Goal: Task Accomplishment & Management: Manage account settings

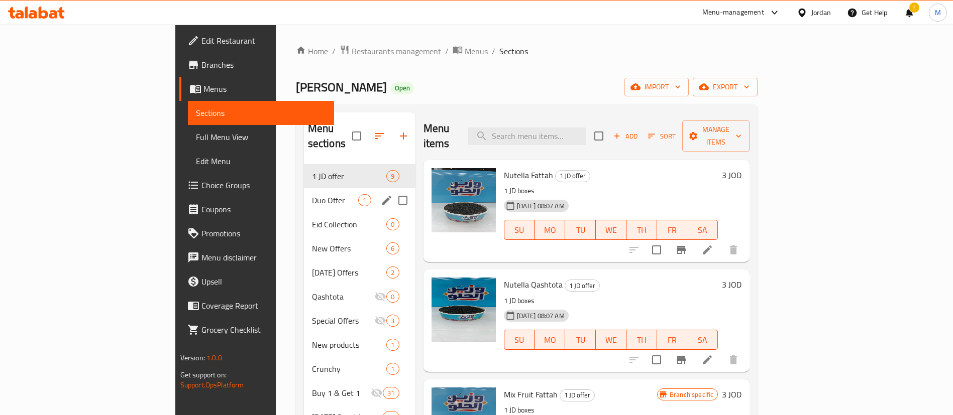
click at [304, 194] on div "Duo Offer 1" at bounding box center [359, 200] width 111 height 24
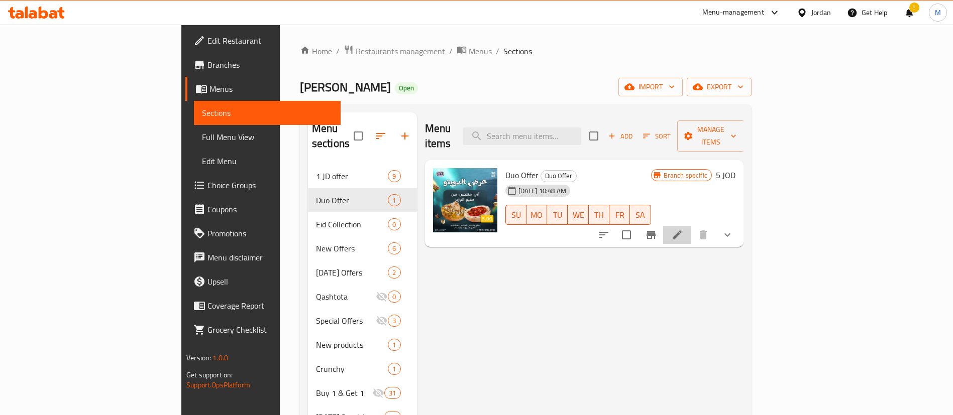
click at [691, 226] on li at bounding box center [677, 235] width 28 height 18
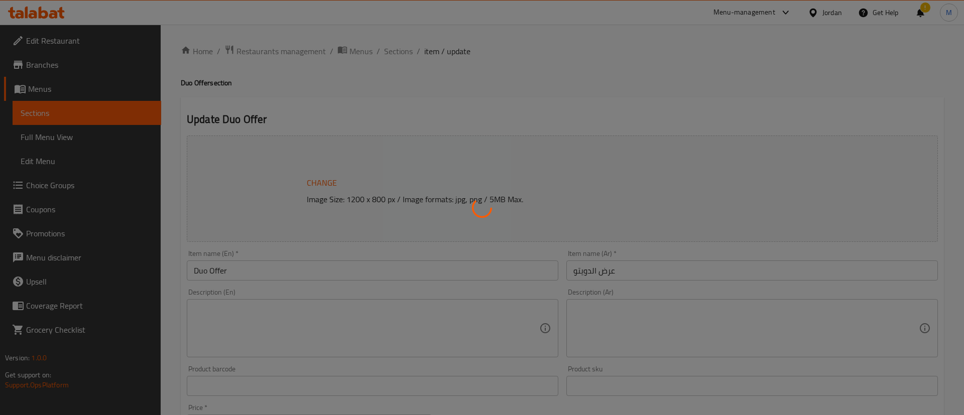
type input "اختيارك [PERSON_NAME]"
type input "1"
type input "اختيارك من النكهه"
type input "1"
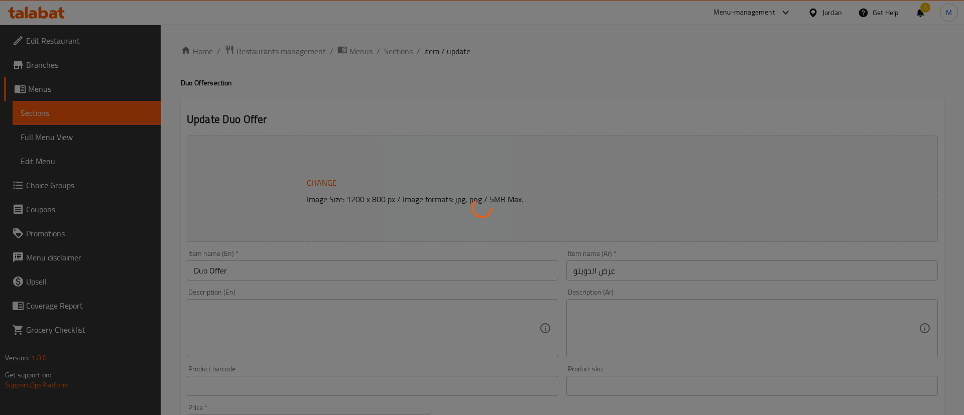
type input "1"
type input "اختيارك [PERSON_NAME]"
type input "1"
type input "اختيارك من النكهه"
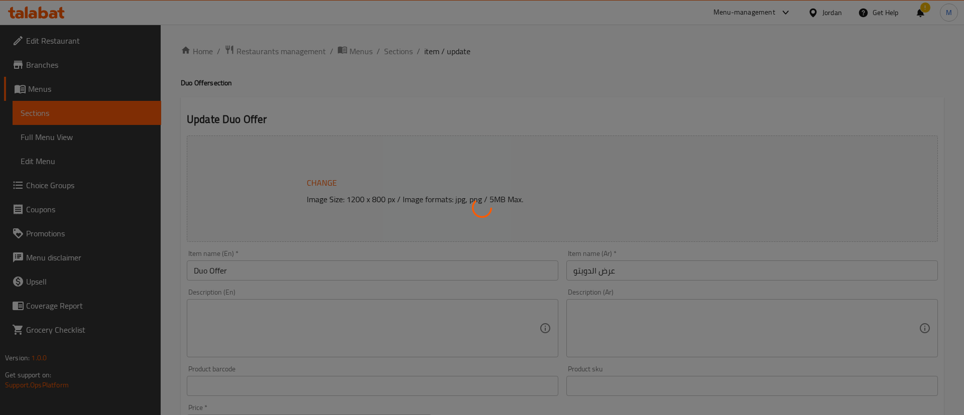
type input "1"
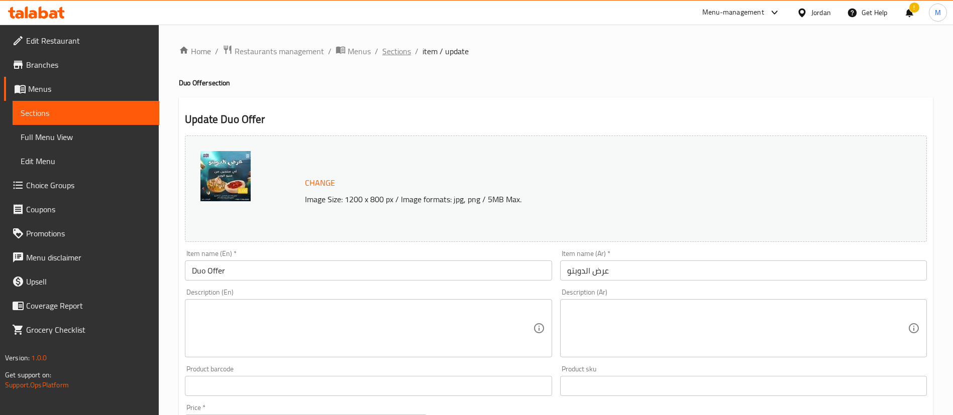
click at [400, 54] on span "Sections" at bounding box center [396, 51] width 29 height 12
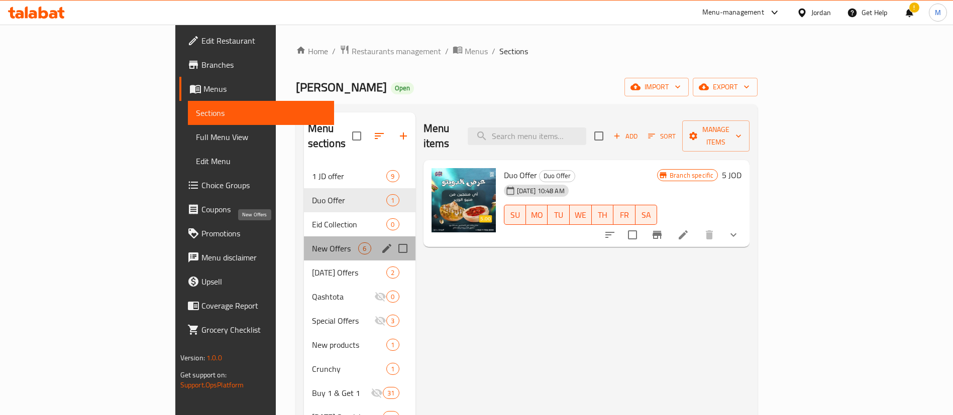
click at [312, 243] on span "New Offers" at bounding box center [335, 249] width 47 height 12
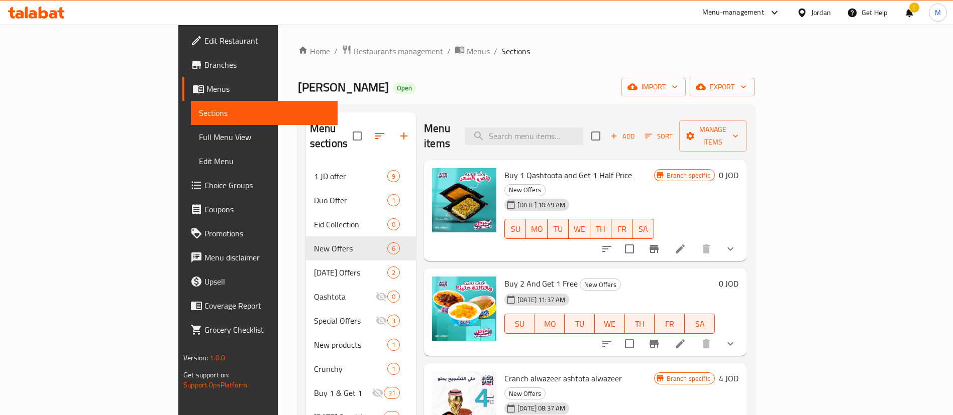
click at [694, 335] on li at bounding box center [680, 344] width 28 height 18
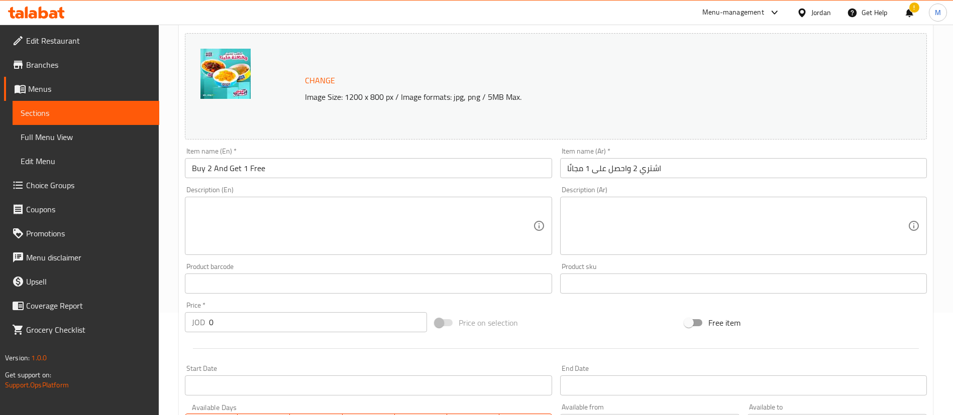
scroll to position [210, 0]
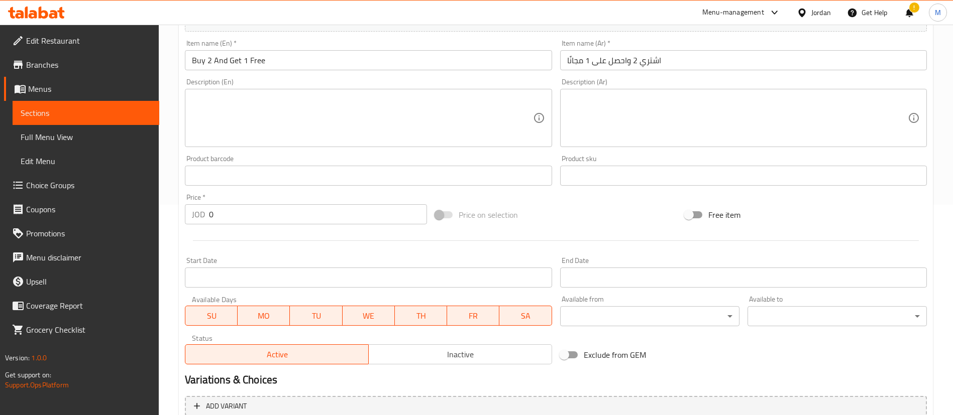
click at [445, 353] on span "Inactive" at bounding box center [460, 354] width 175 height 15
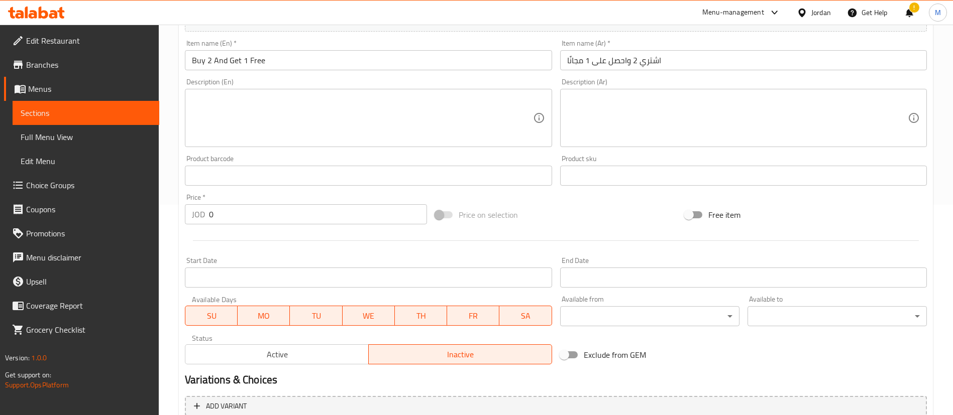
scroll to position [408, 0]
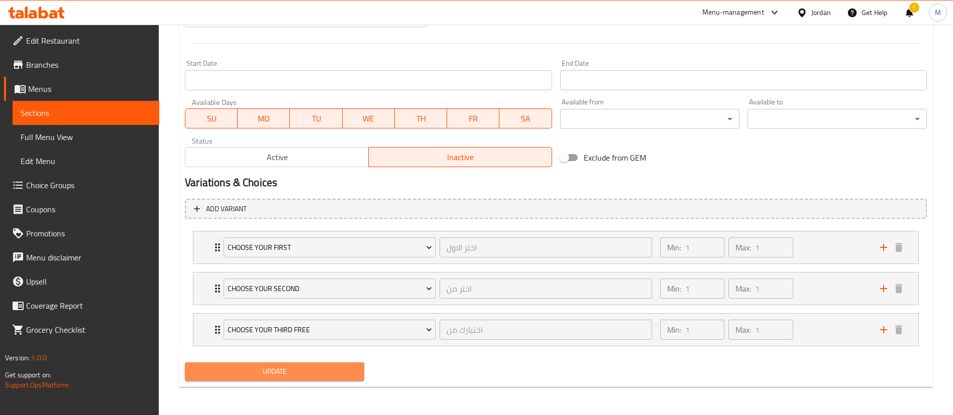
click at [360, 377] on button "Update" at bounding box center [274, 372] width 179 height 19
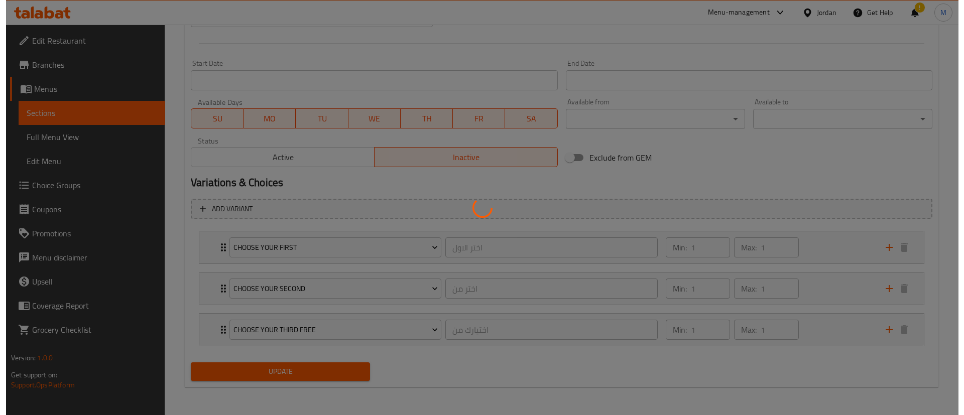
scroll to position [0, 0]
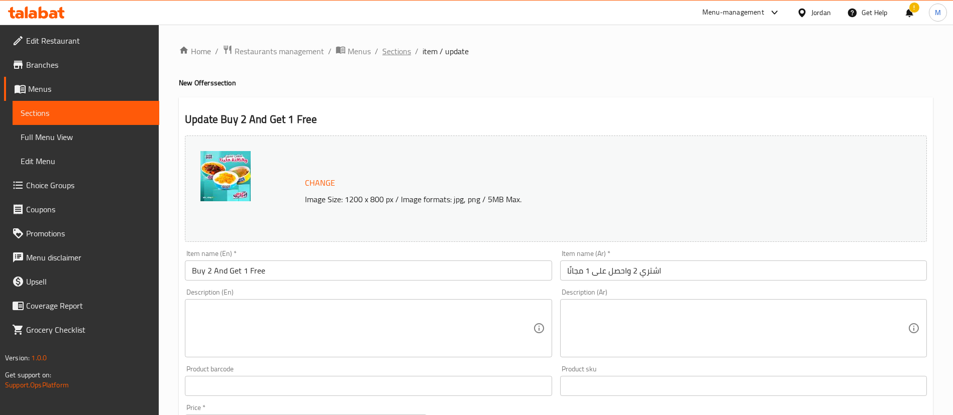
click at [397, 49] on span "Sections" at bounding box center [396, 51] width 29 height 12
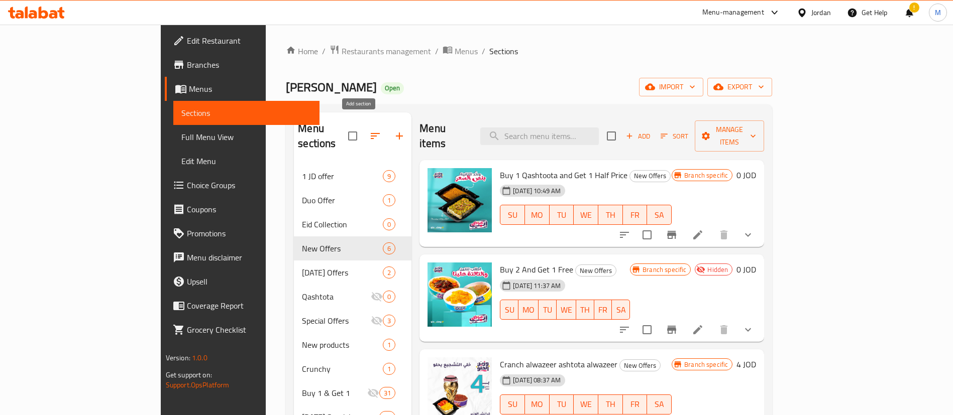
click at [393, 130] on icon "button" at bounding box center [399, 136] width 12 height 12
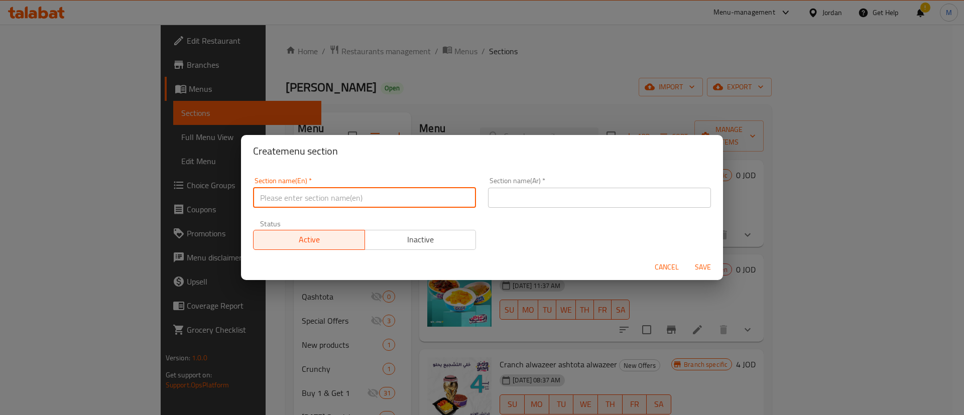
click at [446, 192] on input "text" at bounding box center [364, 198] width 223 height 20
type input "Buy 1 & Get 1"
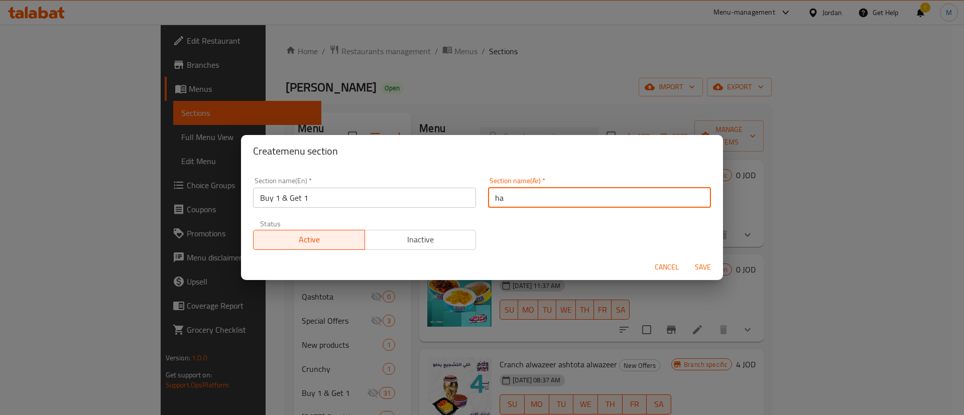
type input "h"
type input "اشتري صنف واحصل على [PERSON_NAME]"
click at [709, 266] on span "Save" at bounding box center [703, 267] width 24 height 13
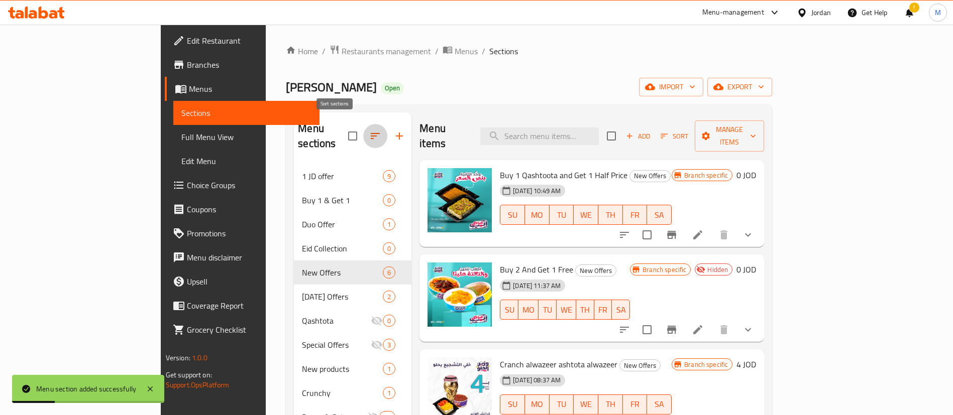
click at [369, 130] on icon "button" at bounding box center [375, 136] width 12 height 12
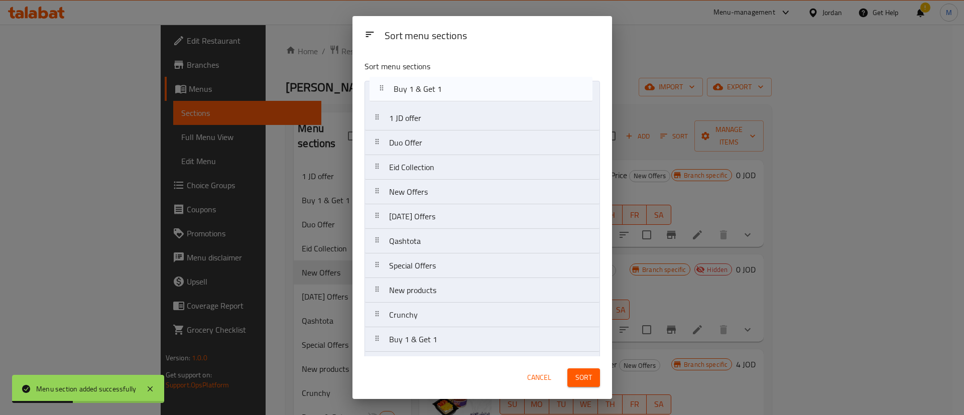
drag, startPoint x: 440, startPoint y: 120, endPoint x: 444, endPoint y: 86, distance: 33.9
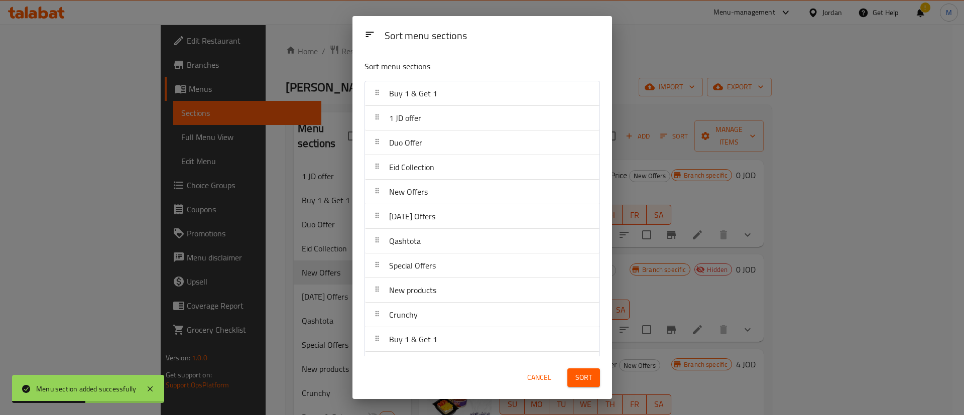
click at [588, 377] on span "Sort" at bounding box center [583, 378] width 17 height 13
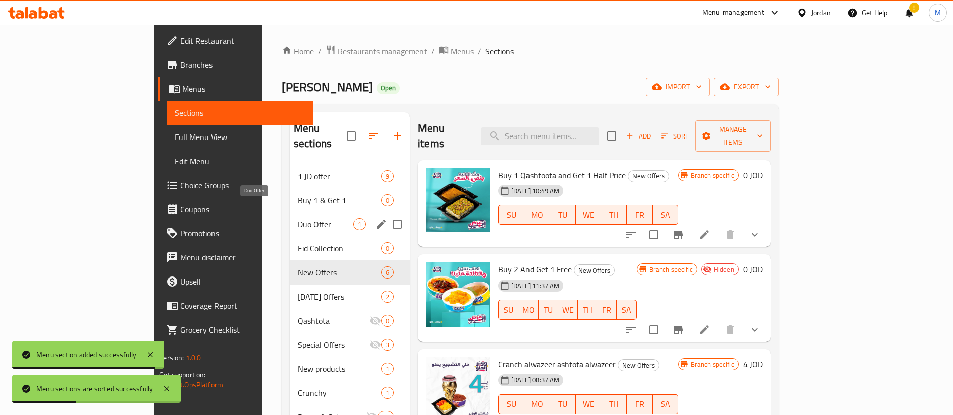
click at [298, 218] on span "Duo Offer" at bounding box center [325, 224] width 55 height 12
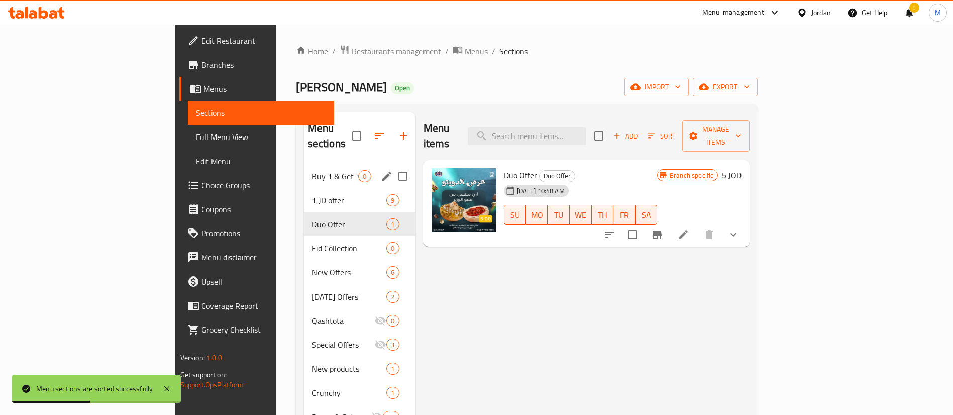
click at [304, 170] on div "Buy 1 & Get 1 0" at bounding box center [359, 176] width 111 height 24
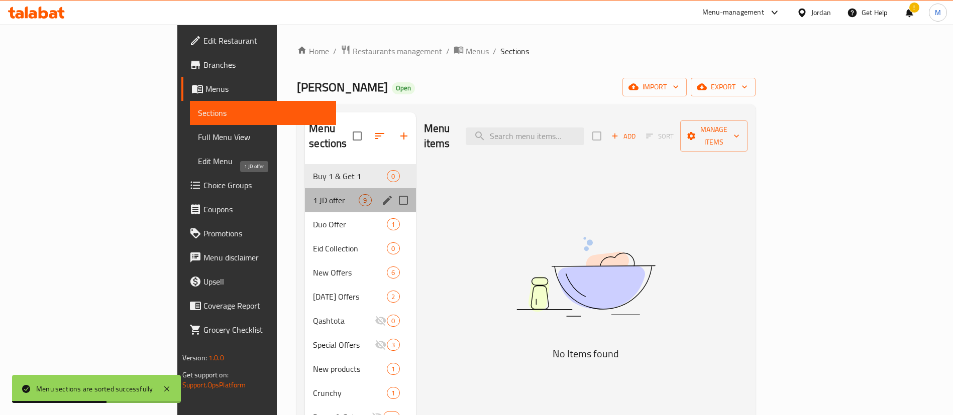
click at [313, 194] on span "1 JD offer" at bounding box center [336, 200] width 46 height 12
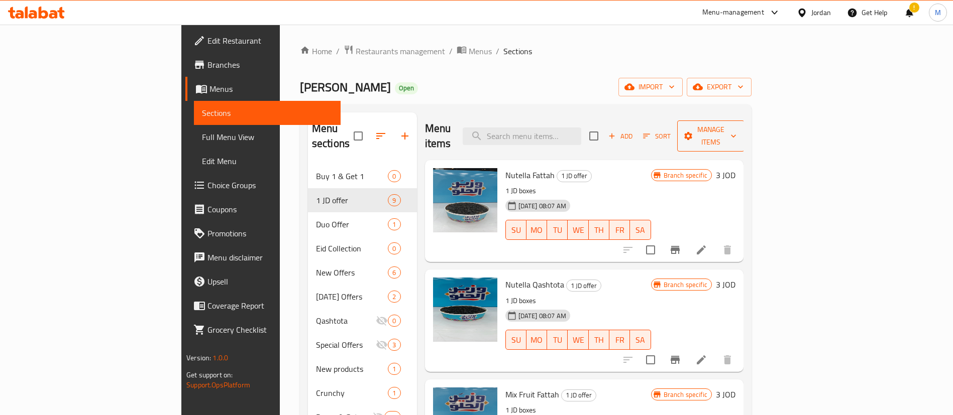
click at [736, 135] on span "Manage items" at bounding box center [710, 136] width 51 height 25
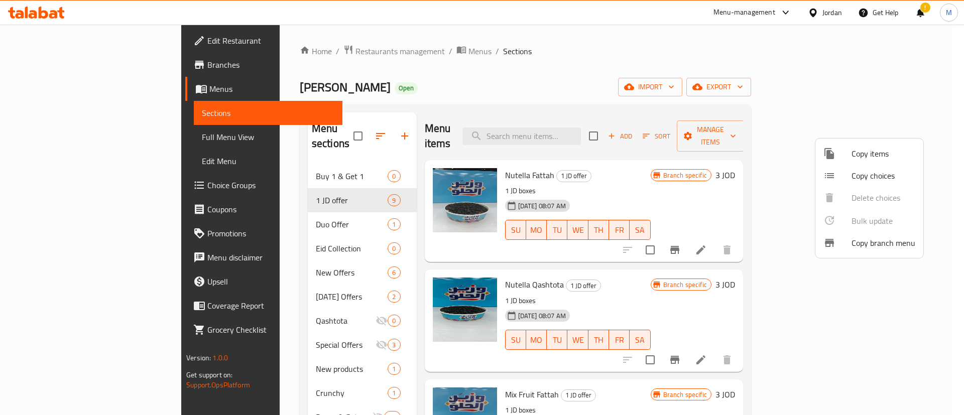
click at [878, 161] on li "Copy items" at bounding box center [869, 154] width 108 height 22
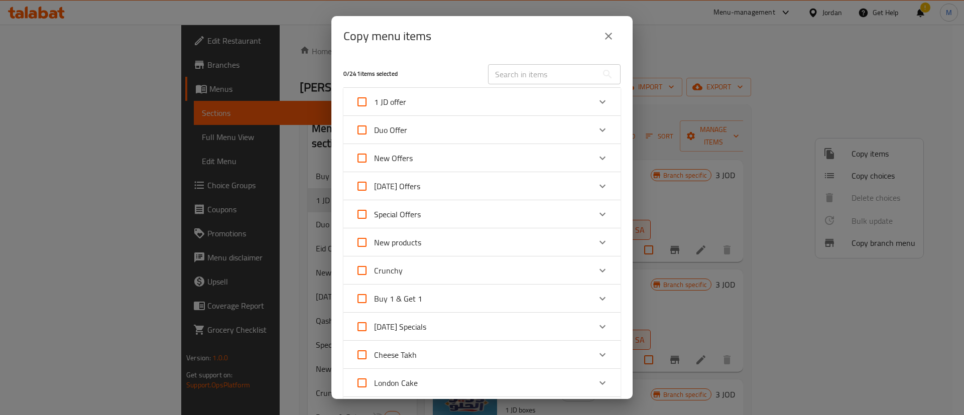
click at [363, 101] on input "1 JD offer" at bounding box center [362, 102] width 24 height 24
checkbox input "true"
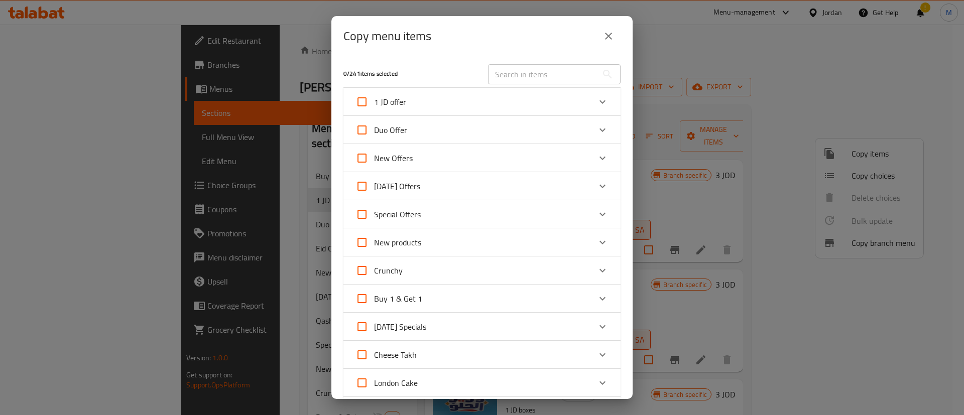
checkbox input "true"
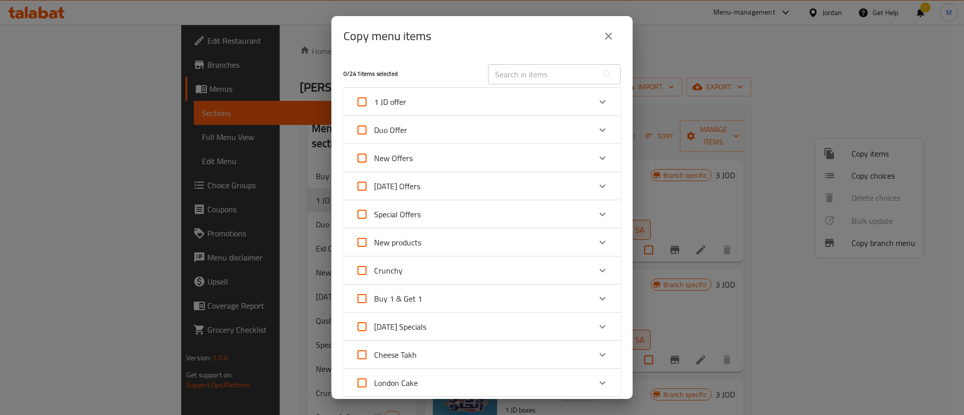
checkbox input "true"
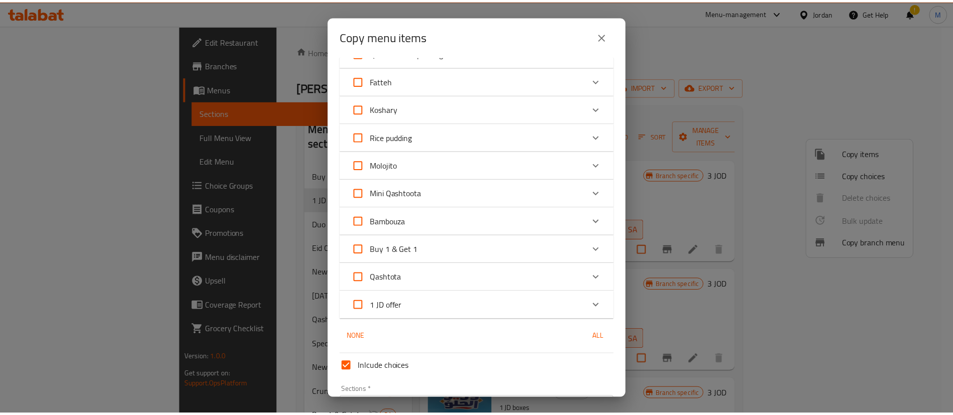
scroll to position [536, 0]
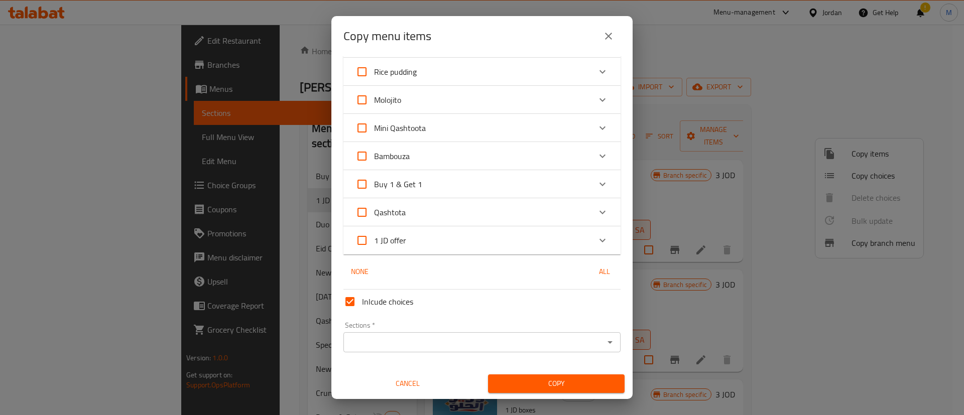
click at [554, 349] on input "Sections   *" at bounding box center [473, 342] width 255 height 14
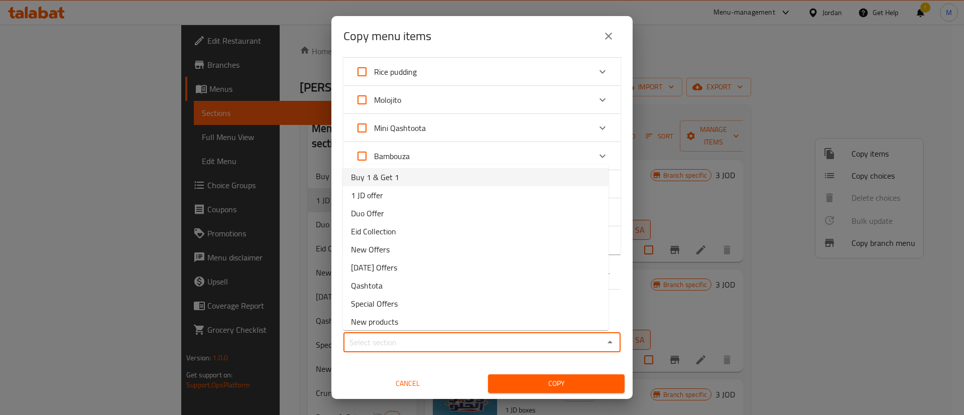
click at [435, 176] on li "Buy 1 & Get 1" at bounding box center [476, 177] width 266 height 18
type input "Buy 1 & Get 1"
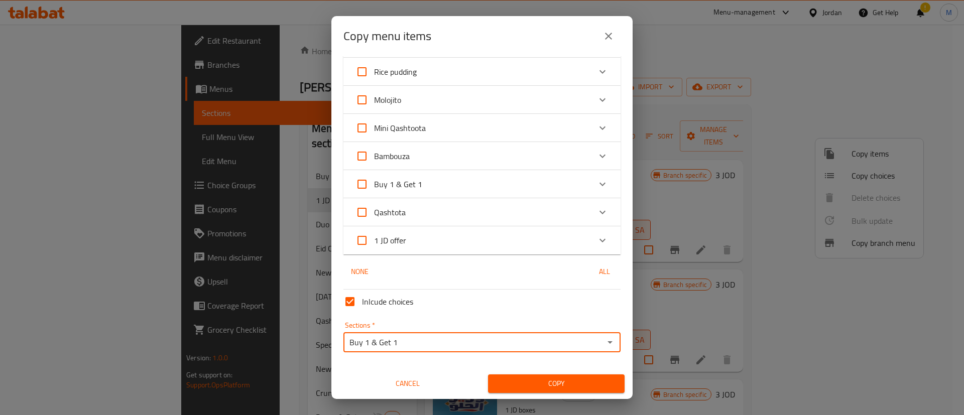
click at [557, 389] on span "Copy" at bounding box center [556, 384] width 121 height 13
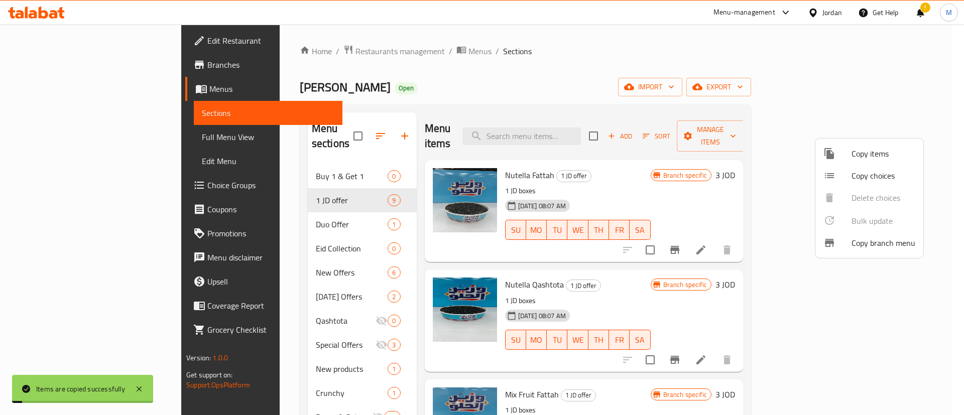
click at [262, 166] on div at bounding box center [482, 207] width 964 height 415
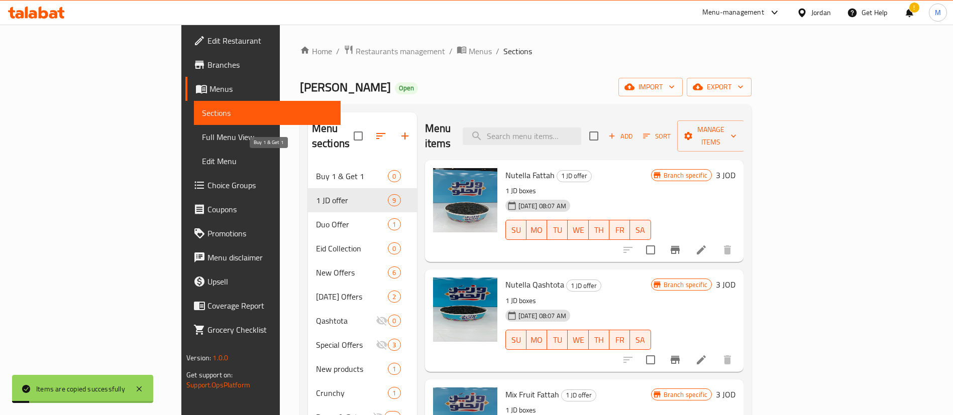
click at [316, 170] on span "Buy 1 & Get 1" at bounding box center [352, 176] width 72 height 12
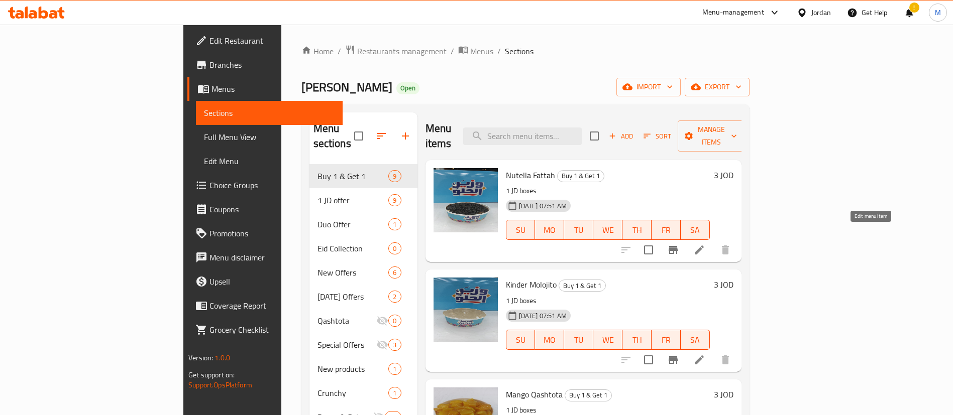
click at [705, 244] on icon at bounding box center [699, 250] width 12 height 12
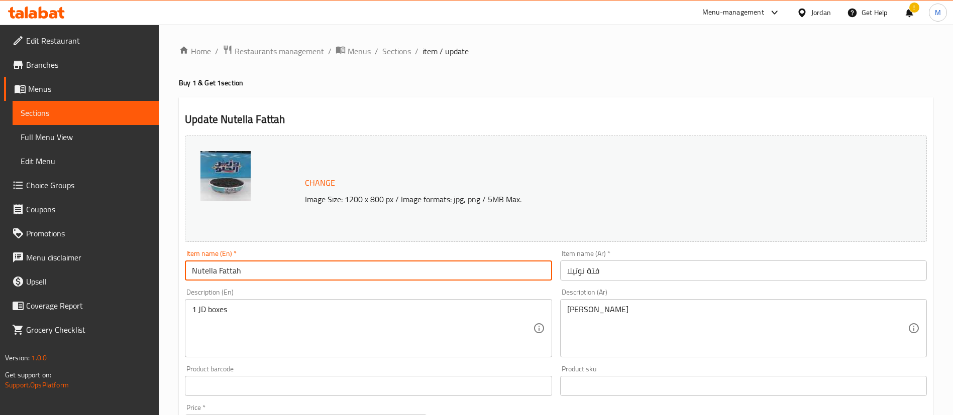
click at [307, 269] on input "Nutella Fattah" at bounding box center [368, 271] width 367 height 20
click at [190, 271] on input "Nutella Fattah" at bounding box center [368, 271] width 367 height 20
type input "Buy 1 Nutella Fattah and get 1 free"
click at [563, 276] on input "فتة نوتيلا" at bounding box center [743, 271] width 367 height 20
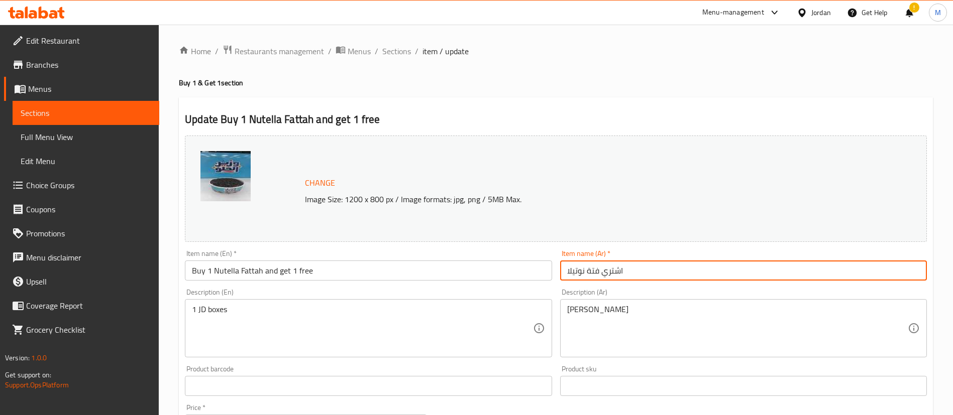
click at [765, 276] on input "اشتري فتة نوتيلا" at bounding box center [743, 271] width 367 height 20
type input "اشتري فتة نوتيلا واحصل على الثانية مجانا"
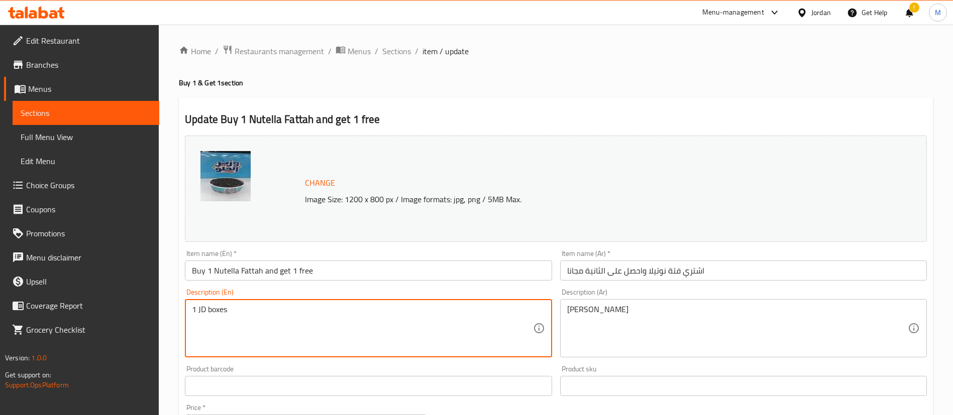
click at [370, 310] on textarea "1 JD boxes" at bounding box center [362, 329] width 340 height 48
type textarea "BOGO offer"
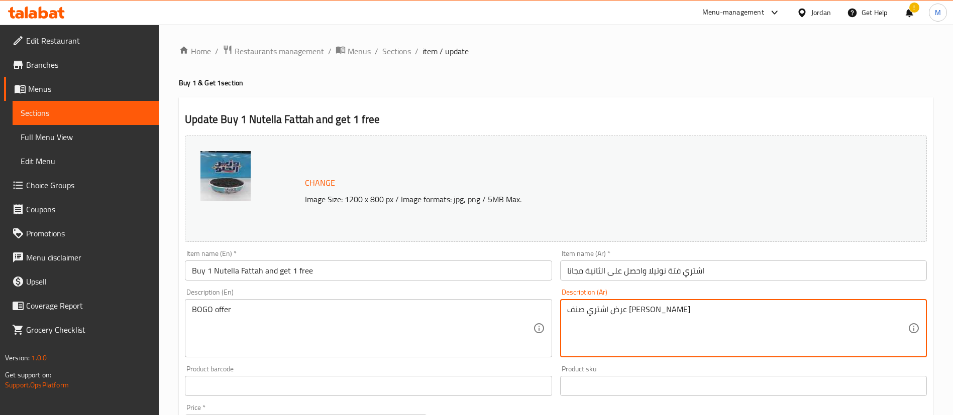
scroll to position [309, 0]
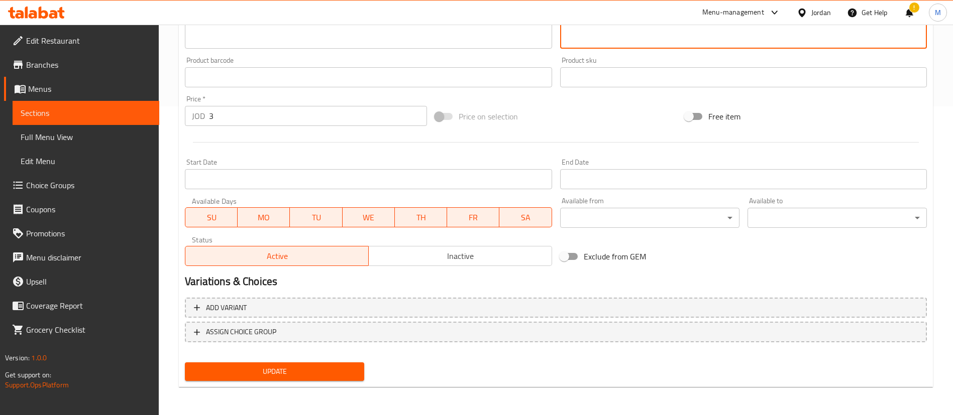
type textarea "عرض اشتري صنف [PERSON_NAME]"
click at [315, 369] on span "Update" at bounding box center [274, 372] width 163 height 13
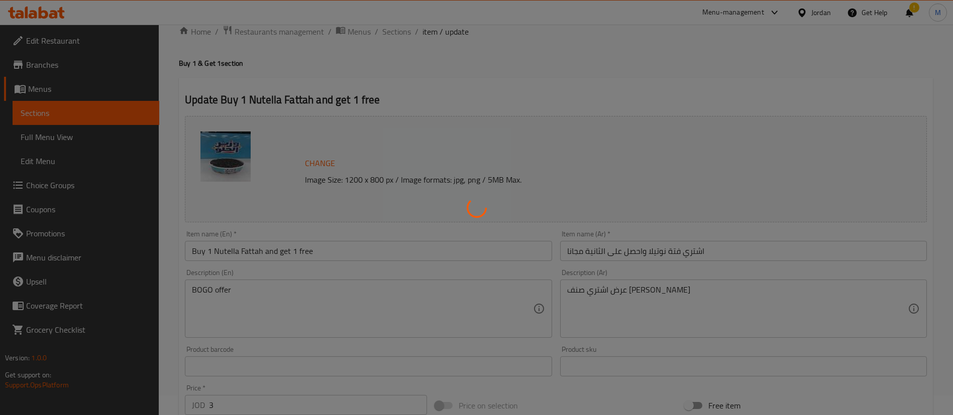
scroll to position [0, 0]
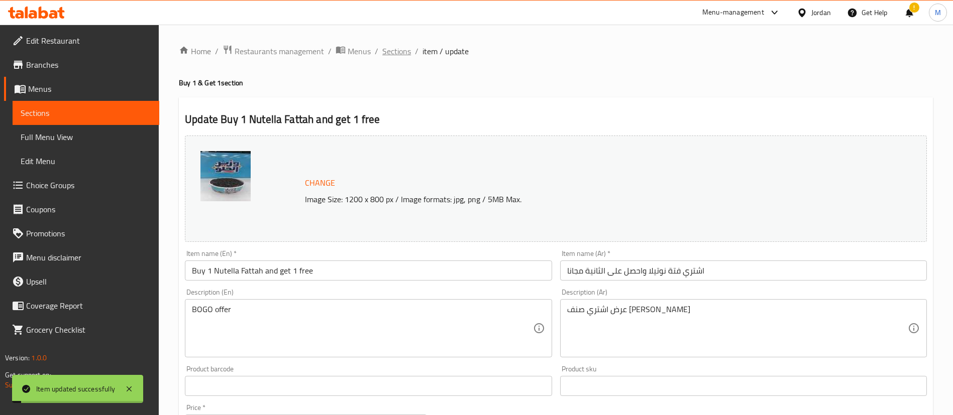
click at [397, 54] on span "Sections" at bounding box center [396, 51] width 29 height 12
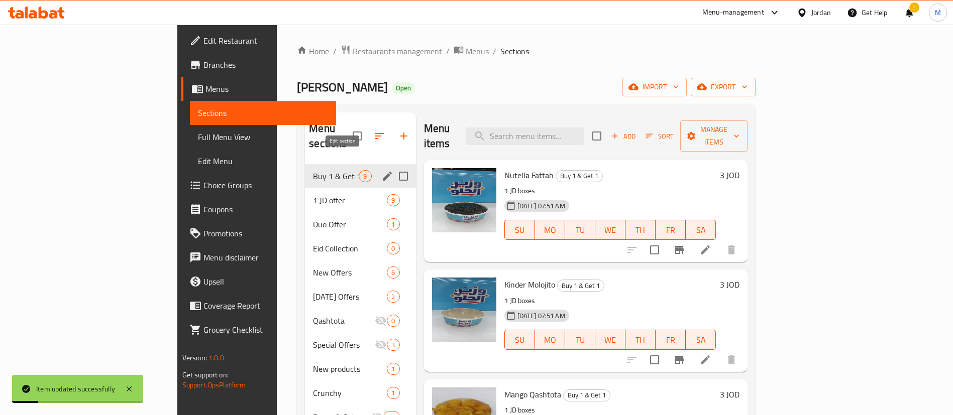
click at [381, 170] on icon "edit" at bounding box center [387, 176] width 12 height 12
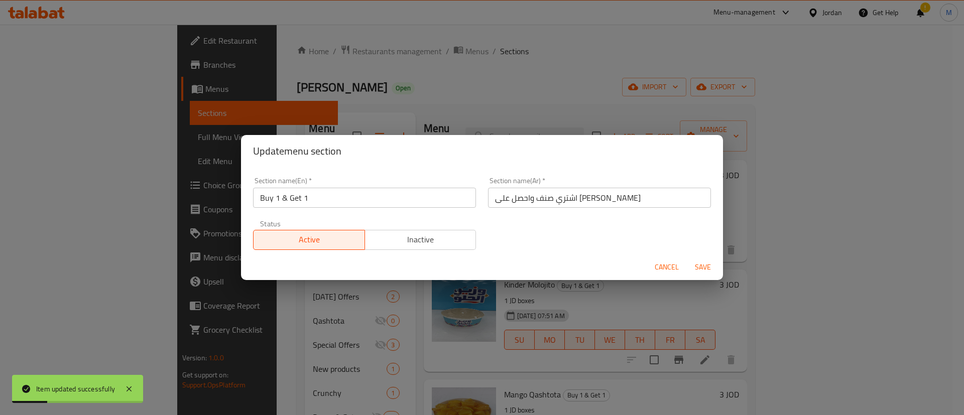
click at [390, 233] on span "Inactive" at bounding box center [420, 239] width 103 height 15
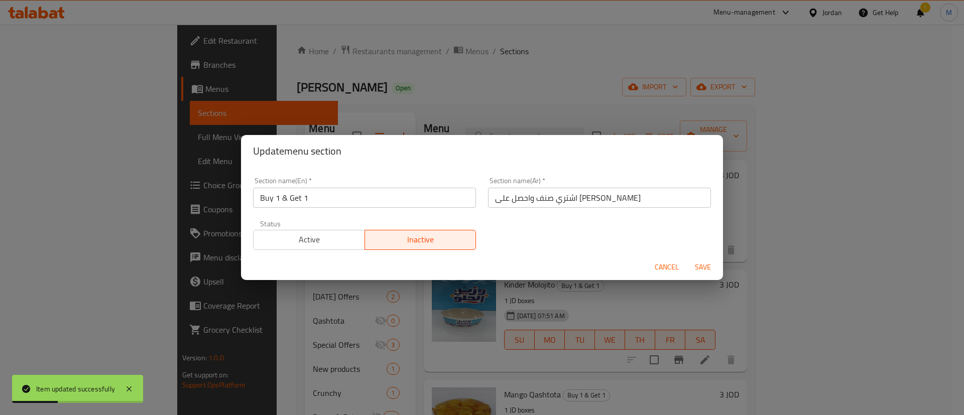
click at [707, 268] on span "Save" at bounding box center [703, 267] width 24 height 13
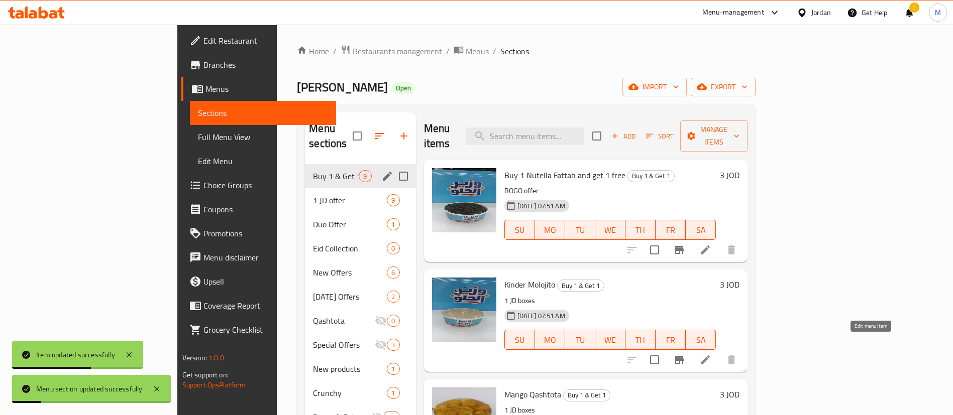
click at [711, 354] on icon at bounding box center [705, 360] width 12 height 12
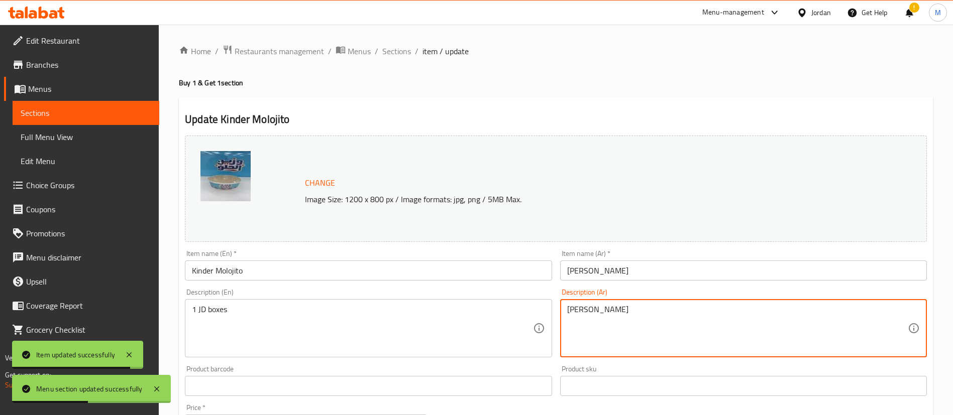
paste textarea "رض اشتري صنف [PERSON_NAME]"
type textarea "عرض اشتري صنف [PERSON_NAME]"
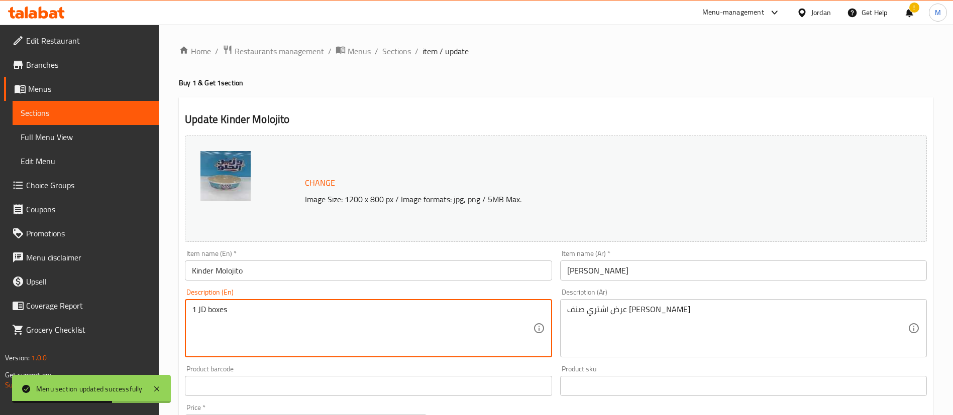
paste textarea "عرض اشتري صنف [PERSON_NAME]"
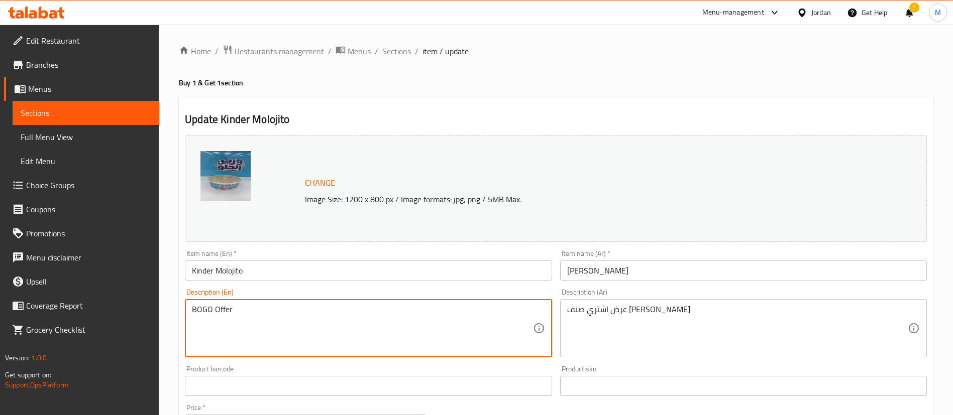
type textarea "BOGO Offer"
click at [191, 269] on input "Kinder Molojito" at bounding box center [368, 271] width 367 height 20
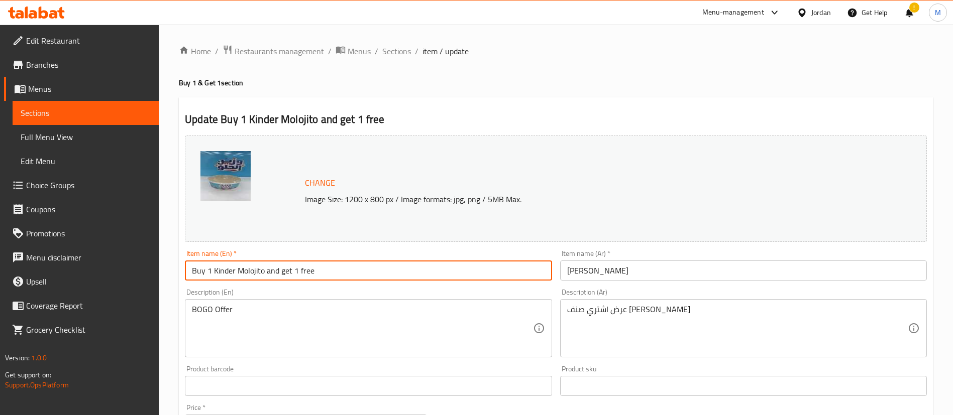
type input "Buy 1 Kinder Molojito and get 1 free"
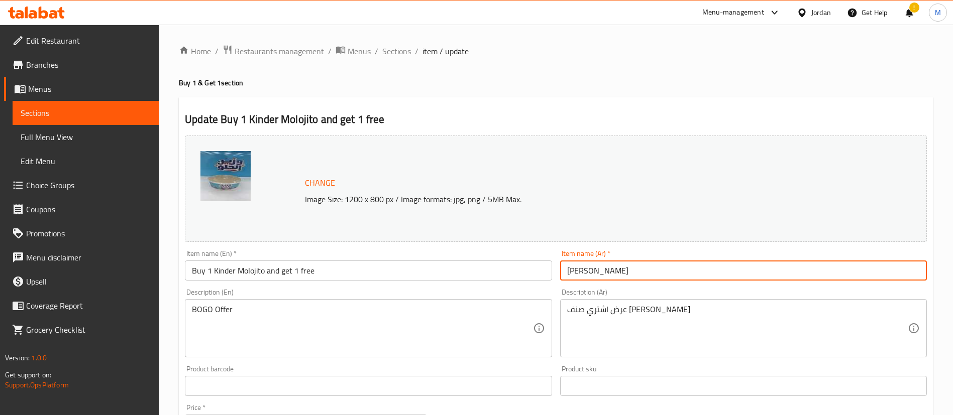
click at [566, 269] on input "[PERSON_NAME]" at bounding box center [743, 271] width 367 height 20
click at [676, 269] on input "اشتري [PERSON_NAME]" at bounding box center [743, 271] width 367 height 20
type input "اشتري [PERSON_NAME] واحصل على [PERSON_NAME]"
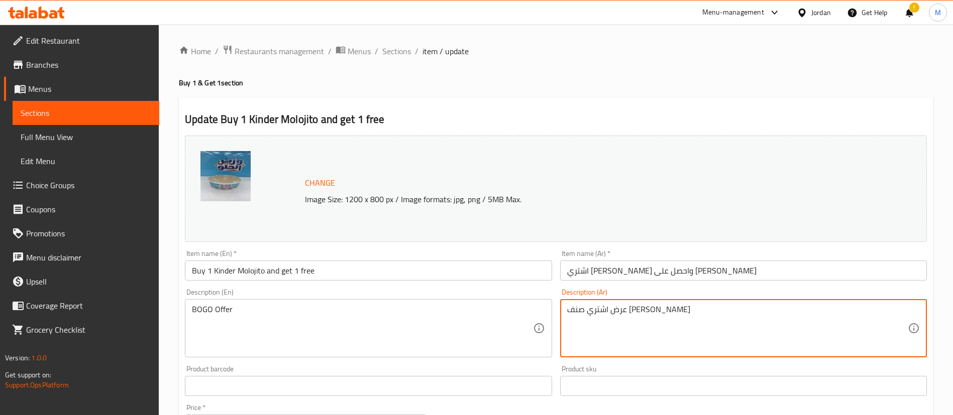
scroll to position [309, 0]
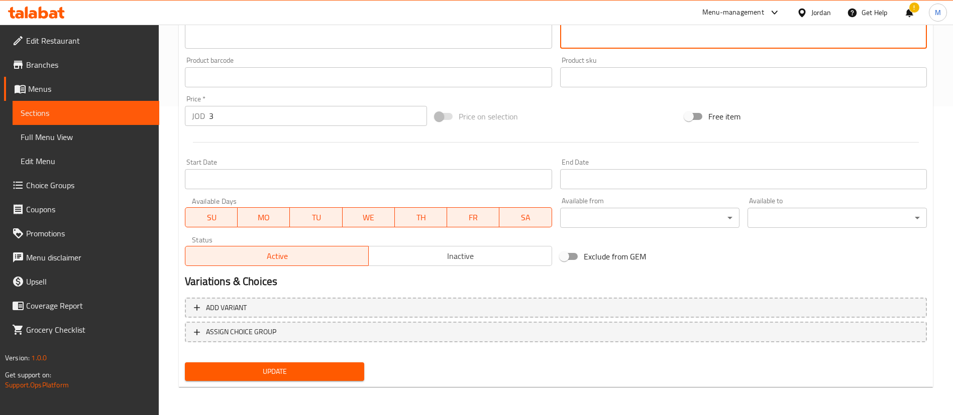
click at [327, 373] on span "Update" at bounding box center [274, 372] width 163 height 13
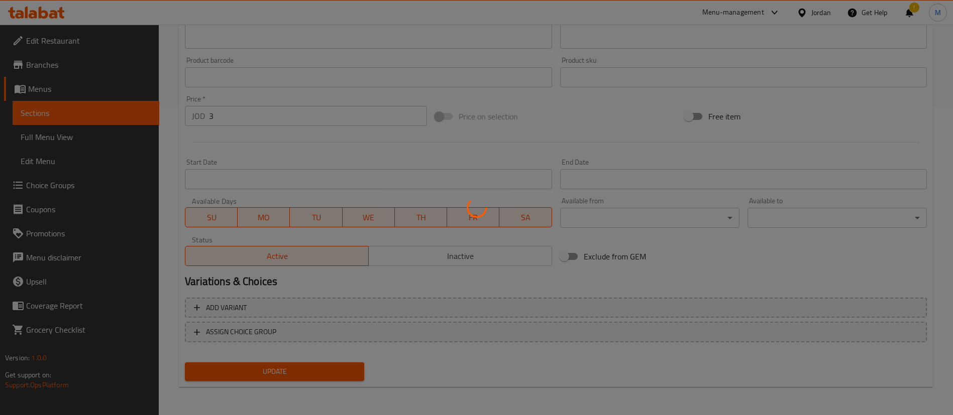
scroll to position [0, 0]
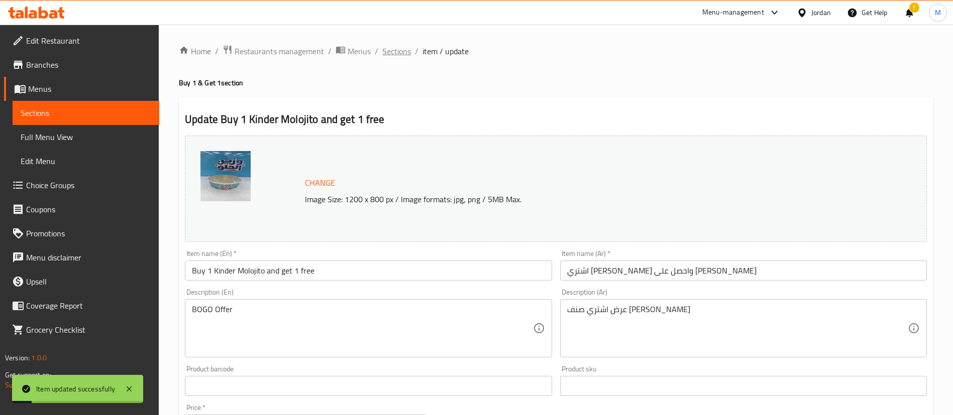
click at [394, 53] on span "Sections" at bounding box center [396, 51] width 29 height 12
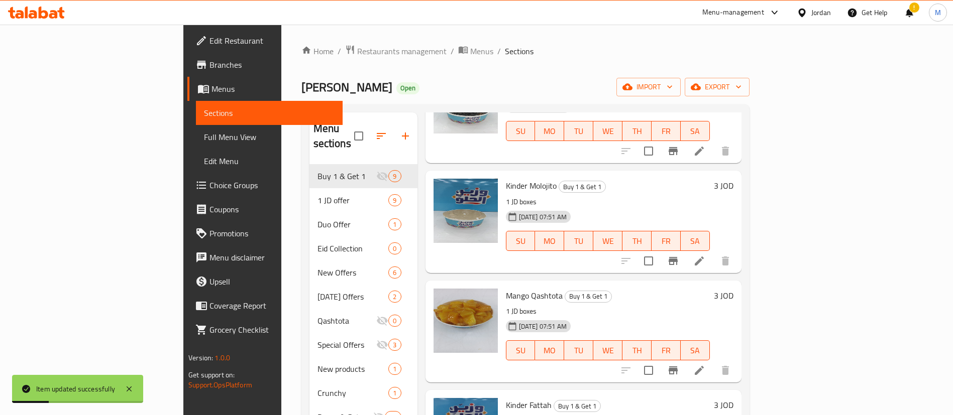
scroll to position [99, 0]
click at [705, 364] on icon at bounding box center [699, 370] width 12 height 12
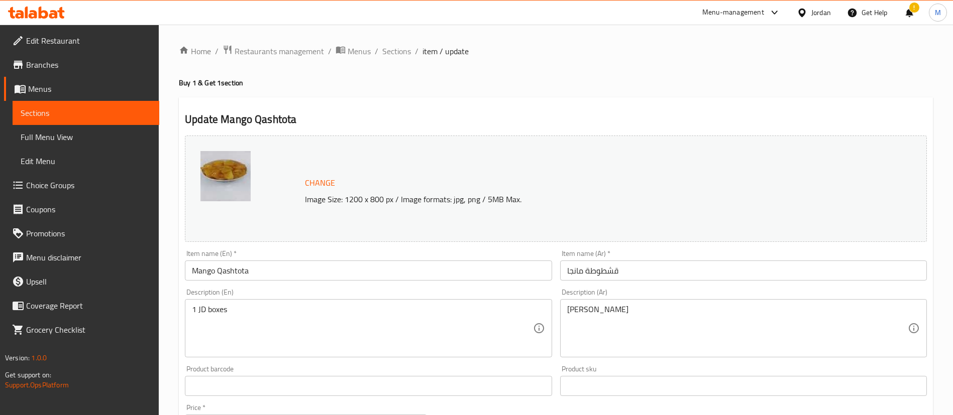
click at [641, 355] on div "بوكس الدينار Description (Ar)" at bounding box center [743, 328] width 367 height 58
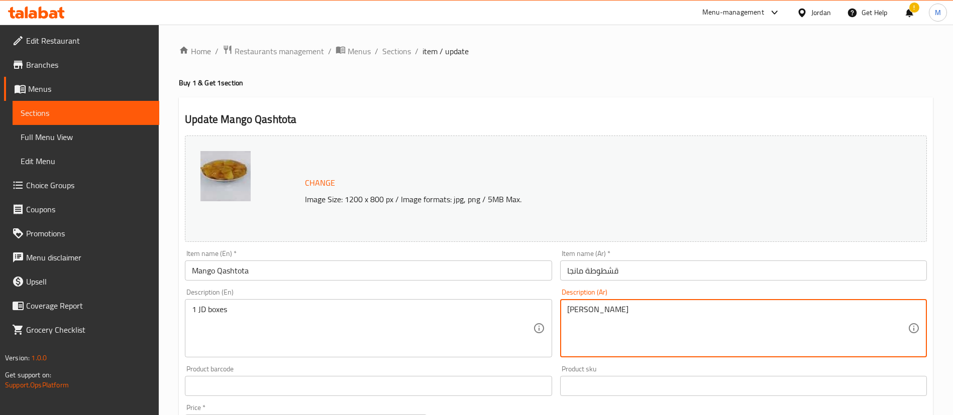
paste textarea "رض اشتري صنف [PERSON_NAME]"
type textarea "عرض اشتري صنف [PERSON_NAME]"
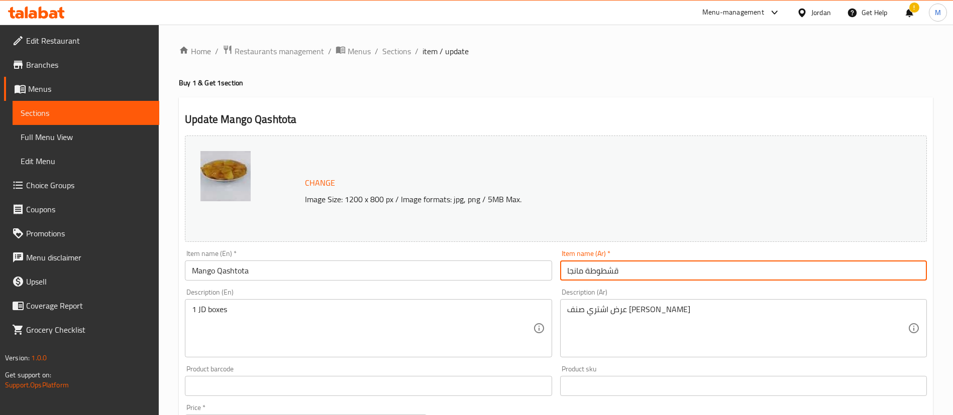
click at [562, 272] on input "قشطوطة مانجا" at bounding box center [743, 271] width 367 height 20
click at [691, 277] on input "اشتري قشطوطة مانجا" at bounding box center [743, 271] width 367 height 20
type input "اشتري قشطوطة مانجا واحصل على الثانية مجانا"
click at [348, 277] on input "Mango Qashtota" at bounding box center [368, 271] width 367 height 20
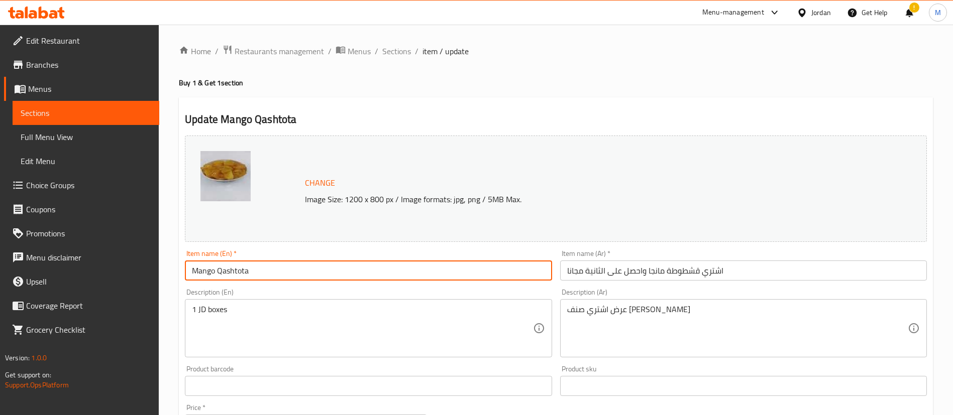
click at [191, 271] on input "Mango Qashtota" at bounding box center [368, 271] width 367 height 20
type input "Buy 1 Mango Qashtota and get 1 free"
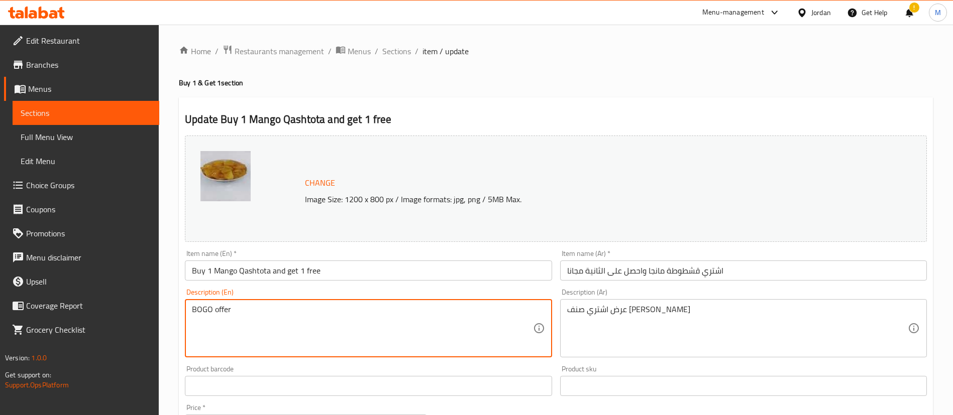
type textarea "BOGO offer"
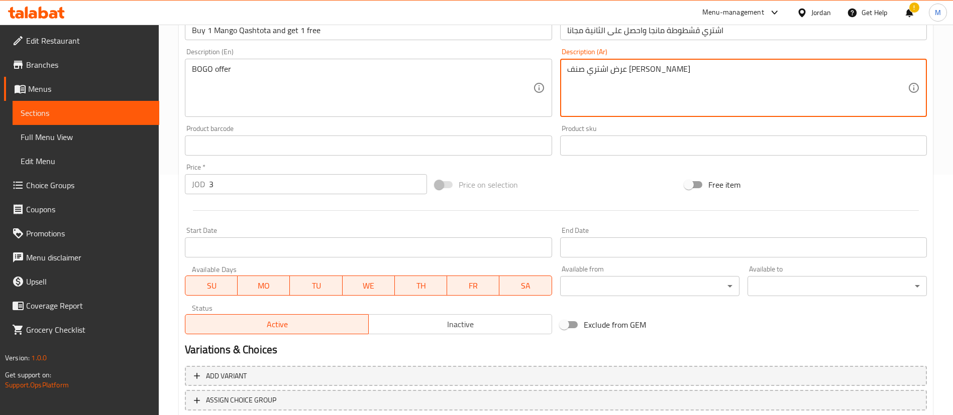
scroll to position [309, 0]
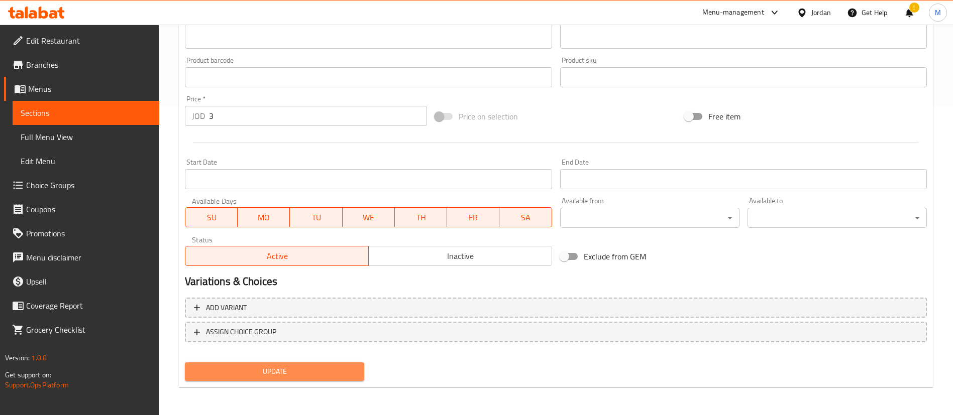
click at [295, 366] on span "Update" at bounding box center [274, 372] width 163 height 13
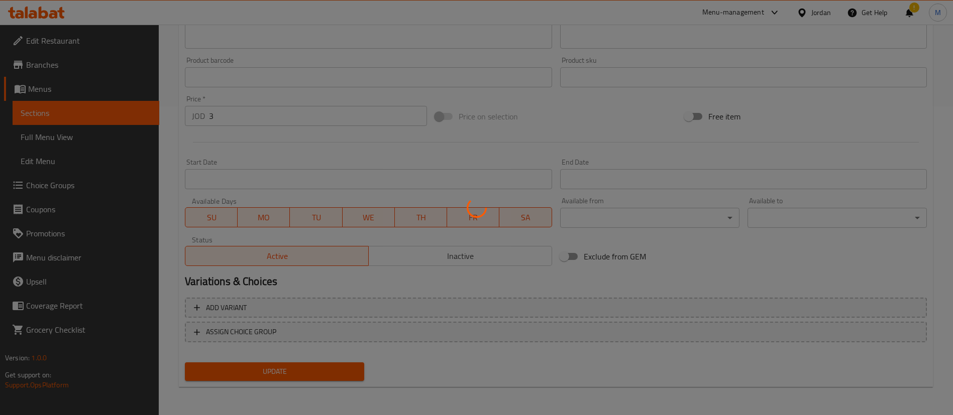
scroll to position [0, 0]
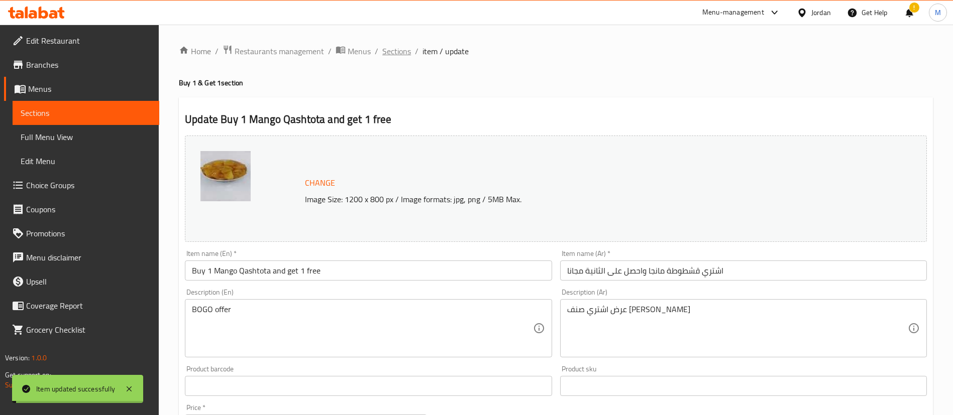
click at [395, 50] on span "Sections" at bounding box center [396, 51] width 29 height 12
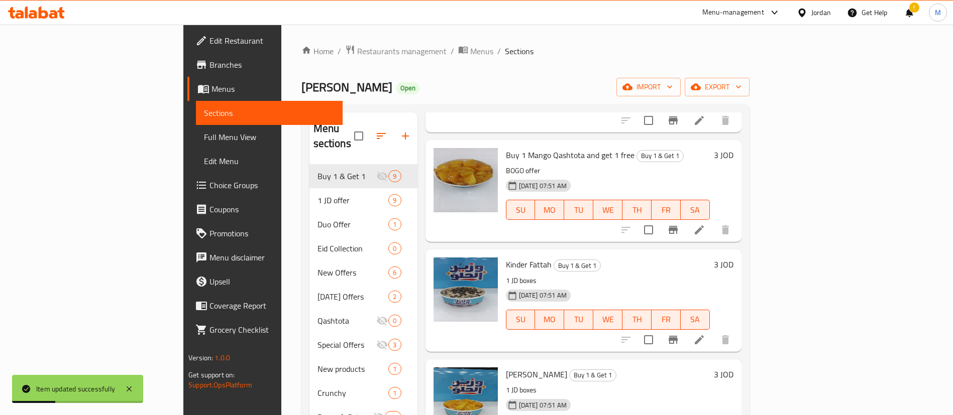
scroll to position [245, 0]
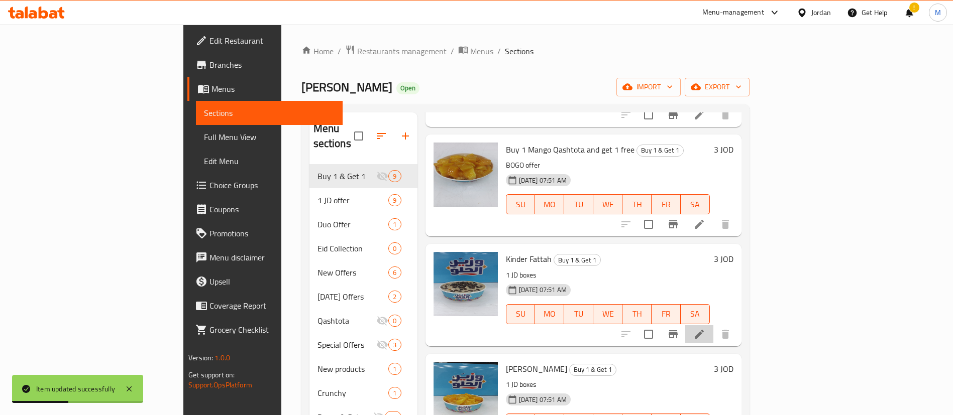
click at [713, 325] on li at bounding box center [699, 334] width 28 height 18
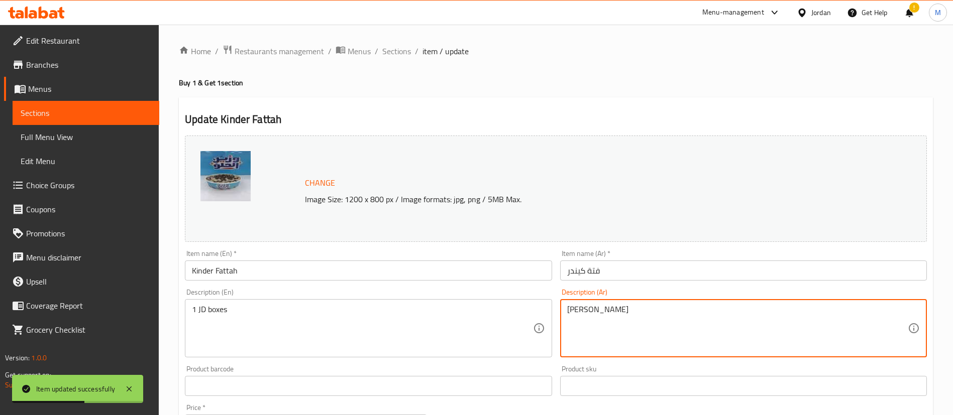
paste textarea "رض اشتري صنف [PERSON_NAME]"
type textarea "عرض اشتري صنف [PERSON_NAME]"
click at [190, 269] on input "Kinder Fattah" at bounding box center [368, 271] width 367 height 20
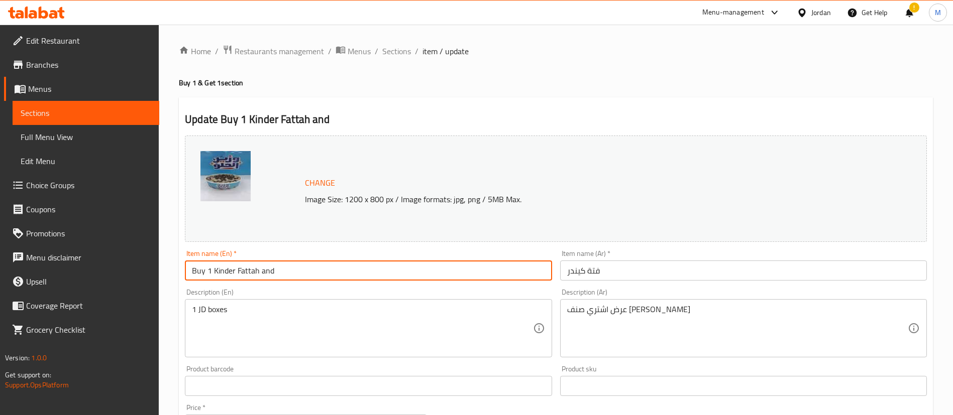
type input "Buy 1 Kinder fattah and get 1 free"
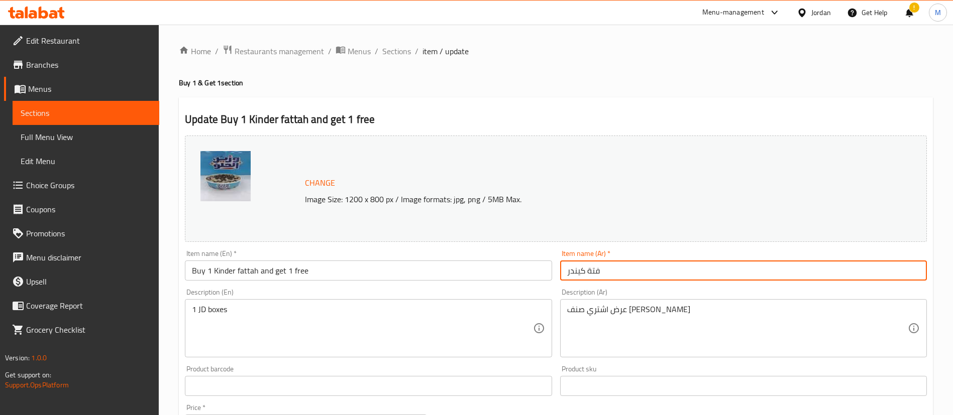
click at [564, 266] on input "فتة كيندر" at bounding box center [743, 271] width 367 height 20
click at [647, 271] on input "اشتري فتة كيندر" at bounding box center [743, 271] width 367 height 20
type input "اشتري فتة [PERSON_NAME] واحصل على الثانية مجانا"
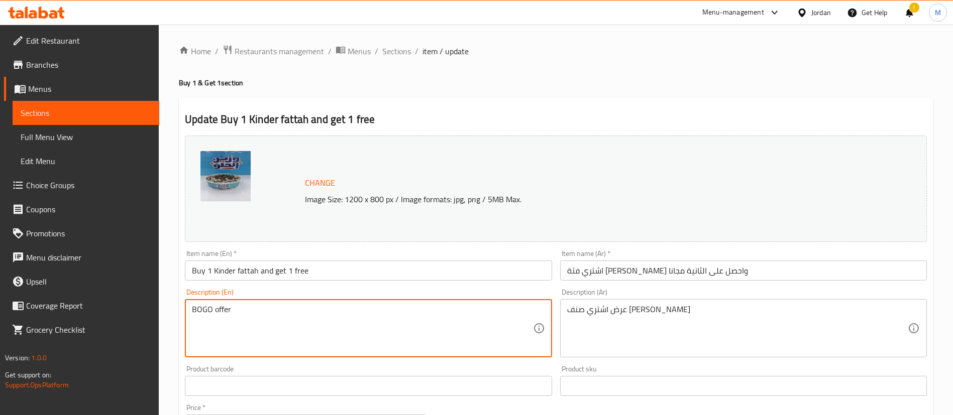
scroll to position [309, 0]
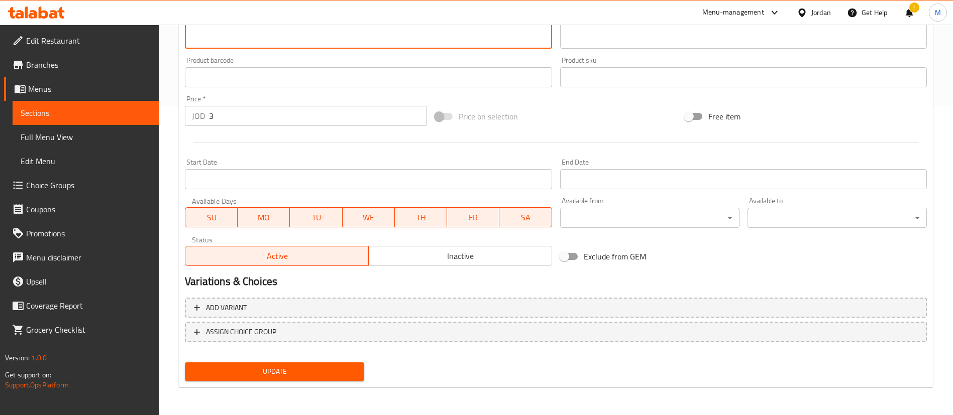
type textarea "BOGO offer"
click at [321, 372] on span "Update" at bounding box center [274, 372] width 163 height 13
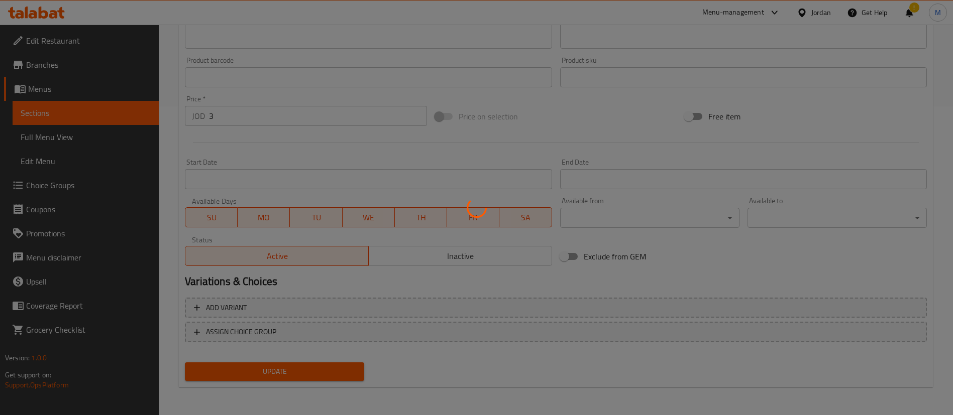
scroll to position [0, 0]
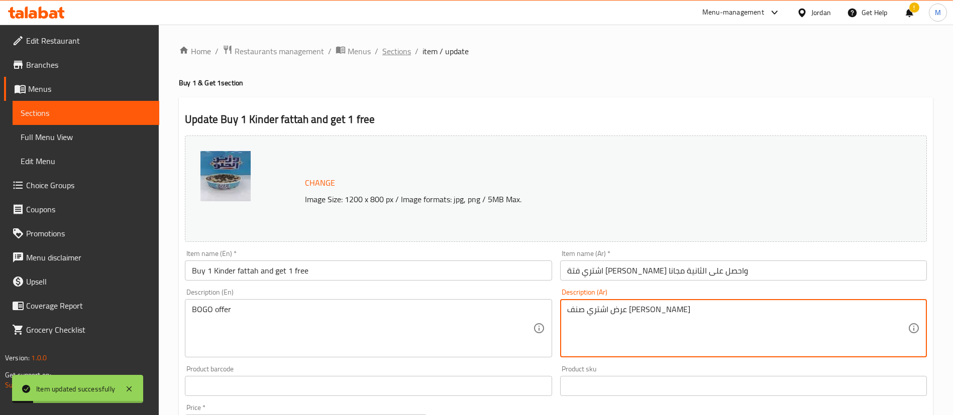
click at [401, 47] on span "Sections" at bounding box center [396, 51] width 29 height 12
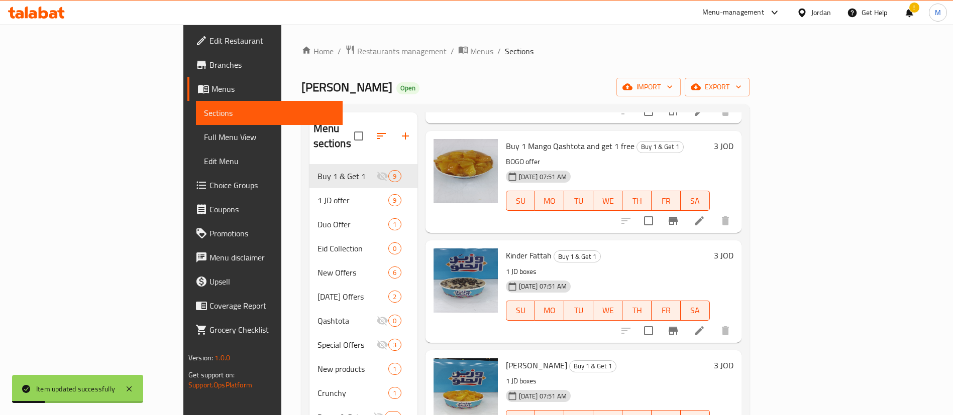
scroll to position [489, 0]
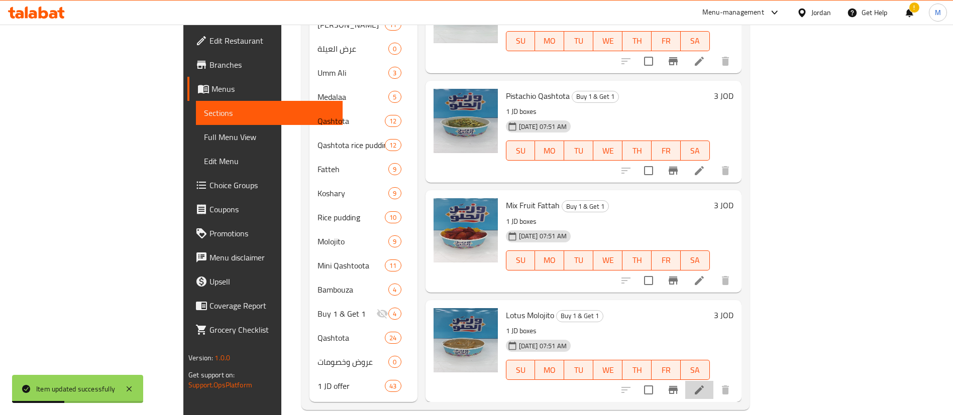
click at [713, 381] on li at bounding box center [699, 390] width 28 height 18
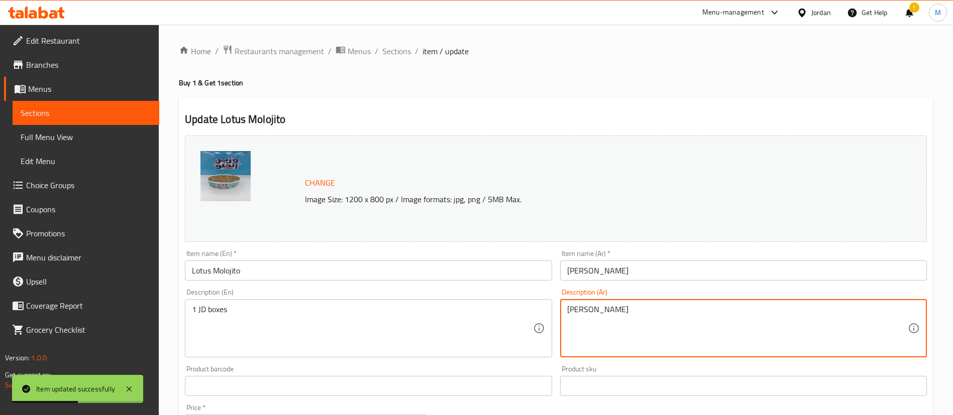
paste textarea "رض اشتري صنف [PERSON_NAME]"
type textarea "عرض اشتري صنف [PERSON_NAME]"
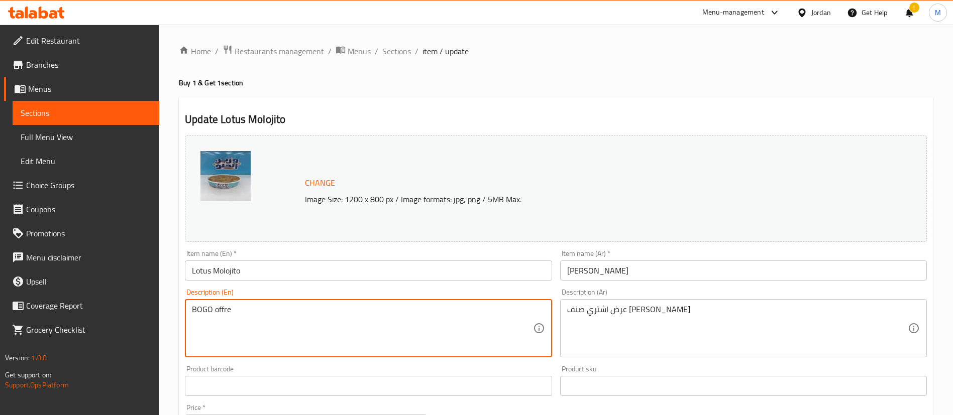
type textarea "BOGO offre"
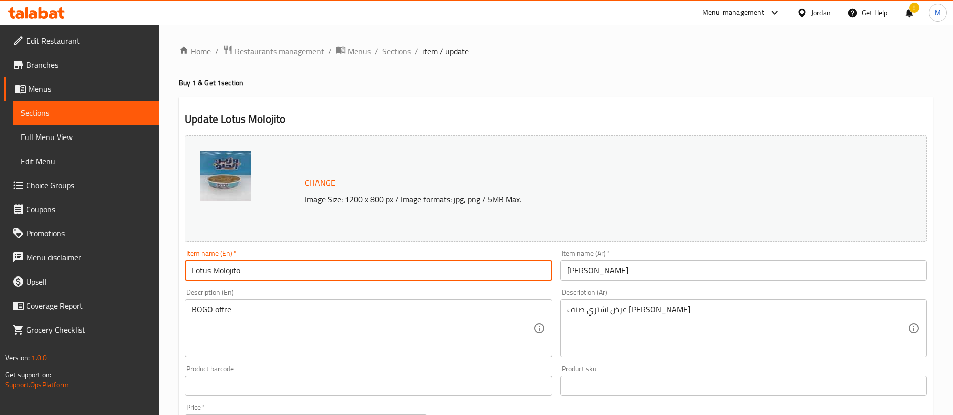
click at [187, 270] on input "Lotus Molojito" at bounding box center [368, 271] width 367 height 20
type input "Buy Lotus Molojito and get 1 free"
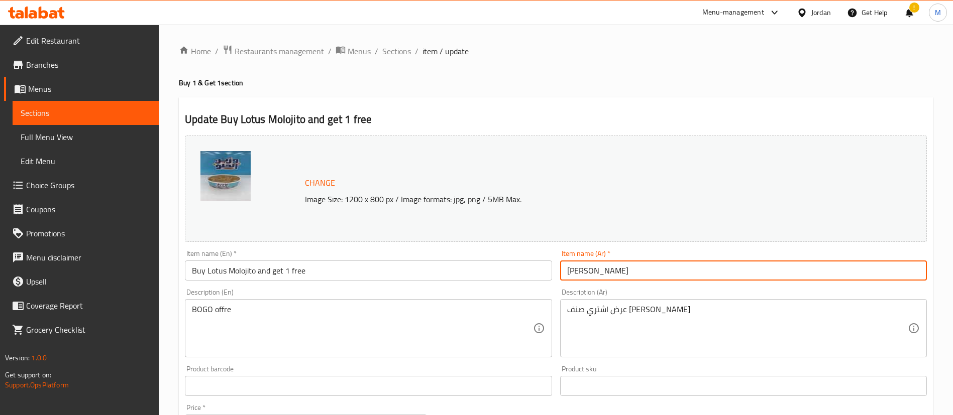
click at [564, 267] on input "[PERSON_NAME]" at bounding box center [743, 271] width 367 height 20
click at [680, 270] on input "اشتري [PERSON_NAME]" at bounding box center [743, 271] width 367 height 20
type input "اشتري [PERSON_NAME] واحصل على [PERSON_NAME]"
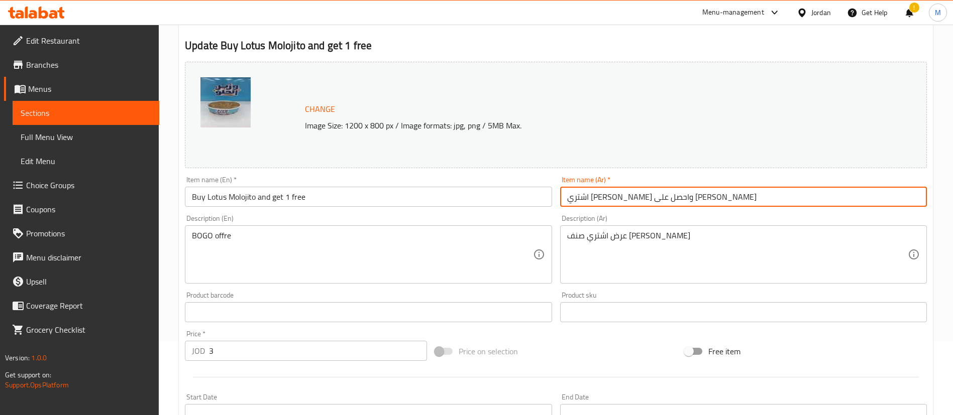
scroll to position [309, 0]
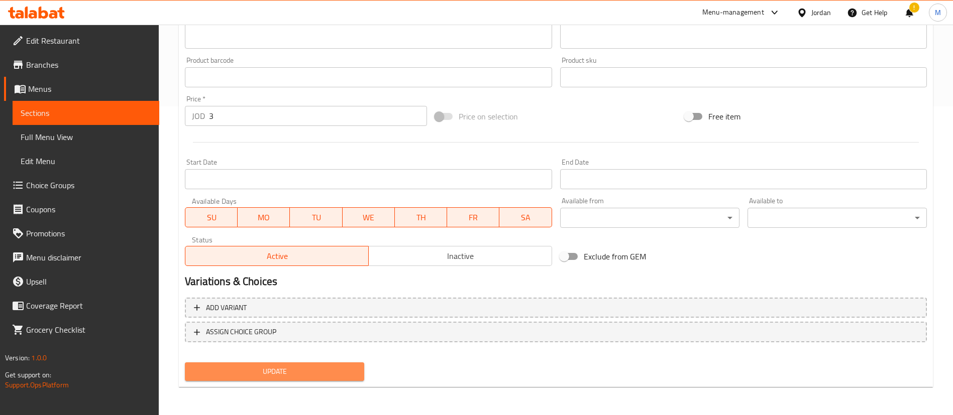
click at [324, 367] on span "Update" at bounding box center [274, 372] width 163 height 13
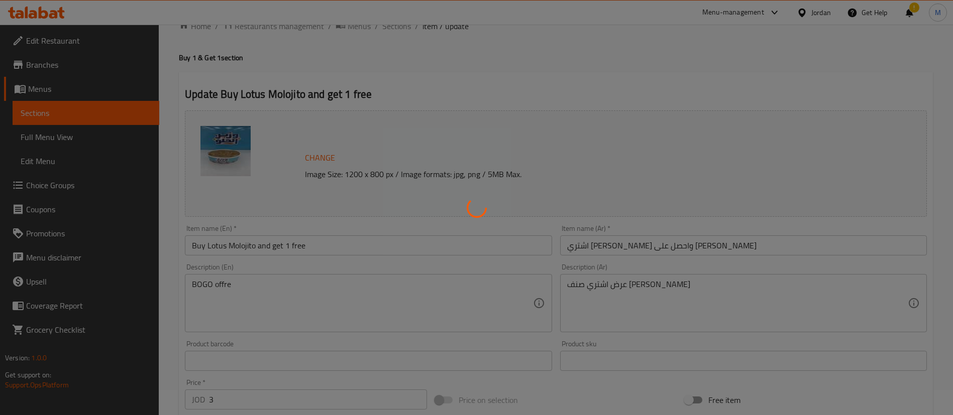
scroll to position [0, 0]
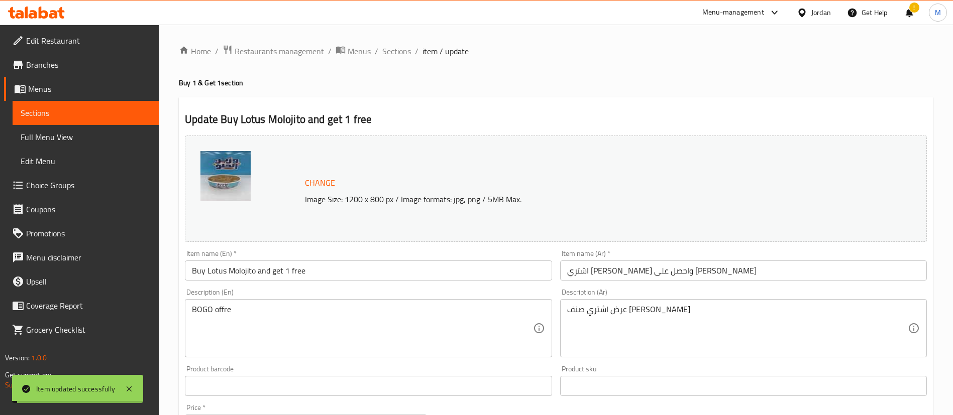
click at [393, 54] on span "Sections" at bounding box center [396, 51] width 29 height 12
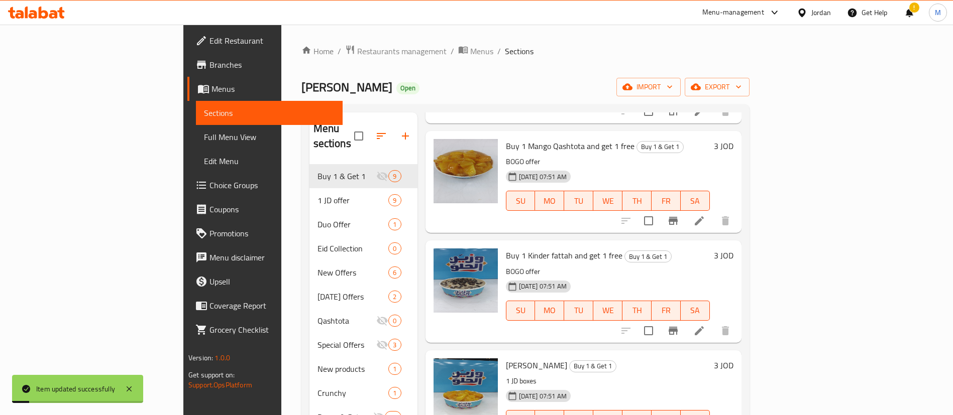
scroll to position [489, 0]
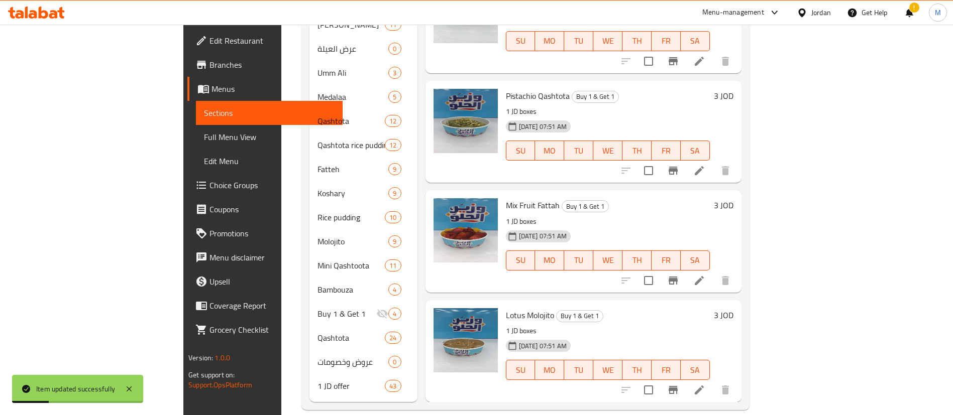
click at [704, 276] on icon at bounding box center [698, 280] width 9 height 9
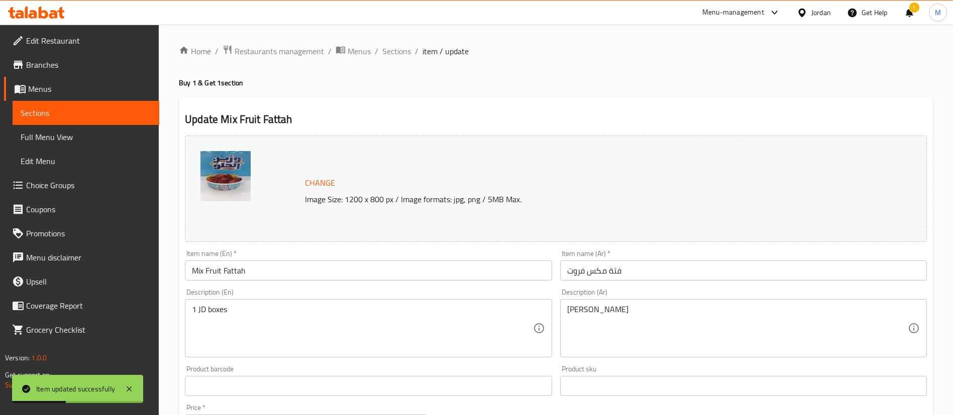
click at [567, 275] on input "فتة مكس فروت" at bounding box center [743, 271] width 367 height 20
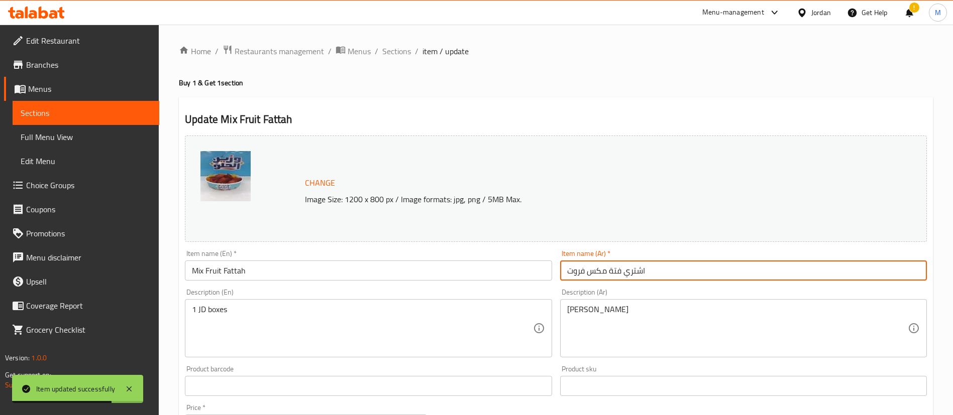
click at [679, 262] on input "اشتري فتة مكس فروت" at bounding box center [743, 271] width 367 height 20
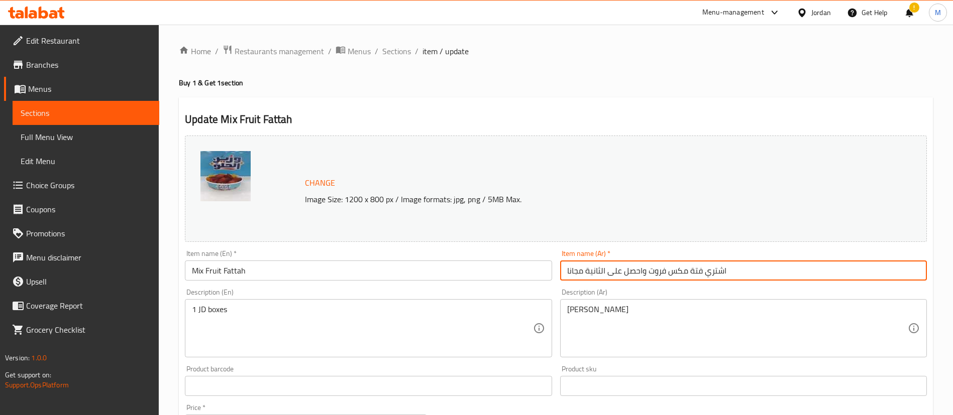
type input "اشتري فتة مكس فروت واحصل على الثانية مجانا"
click at [188, 271] on input "Mix Fruit Fattah" at bounding box center [368, 271] width 367 height 20
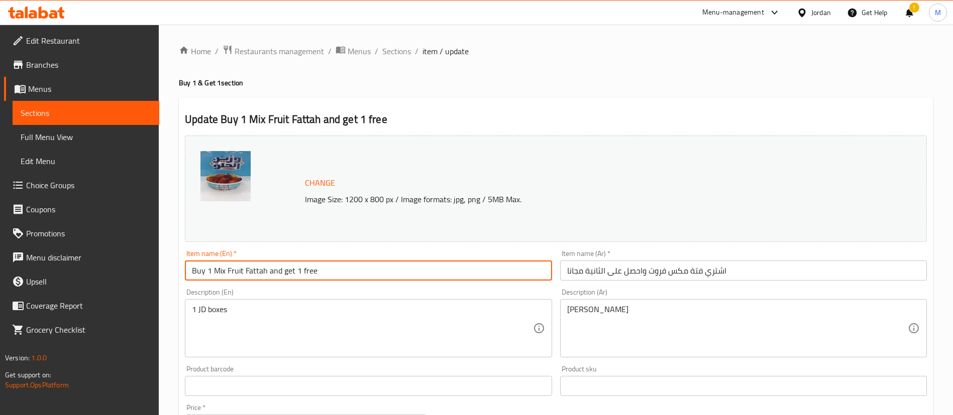
type input "Buy 1 Mix Fruit Fattah and get 1 free"
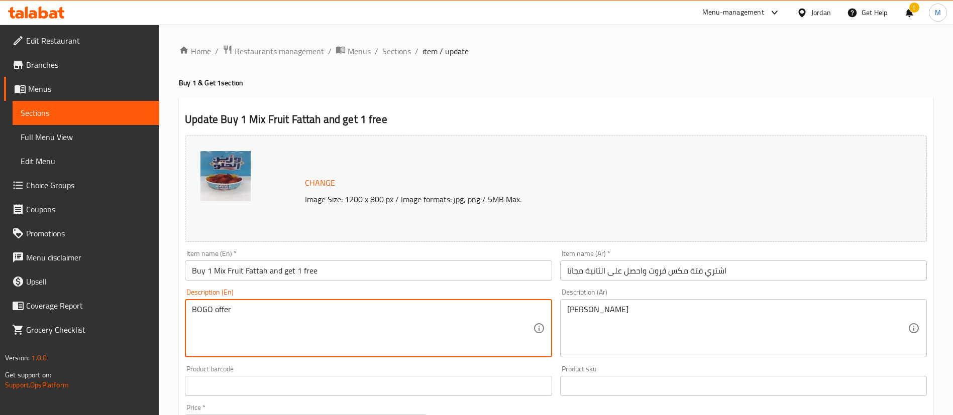
type textarea "BOGO offer"
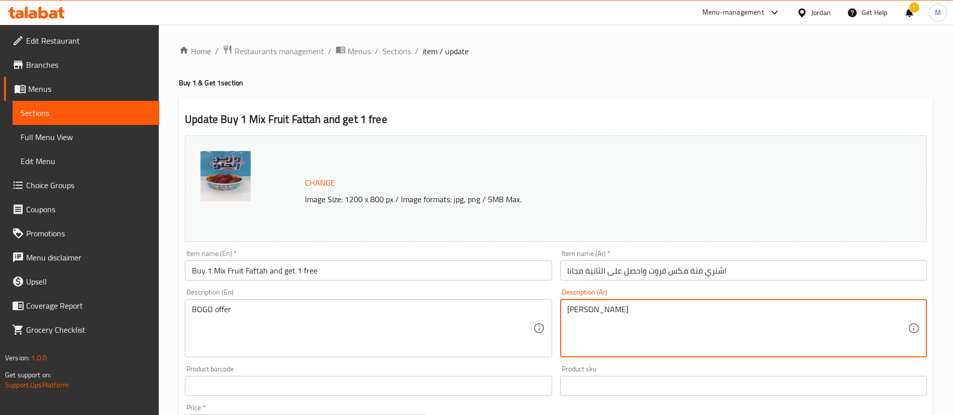
paste textarea "رض اشتري صنف [PERSON_NAME]"
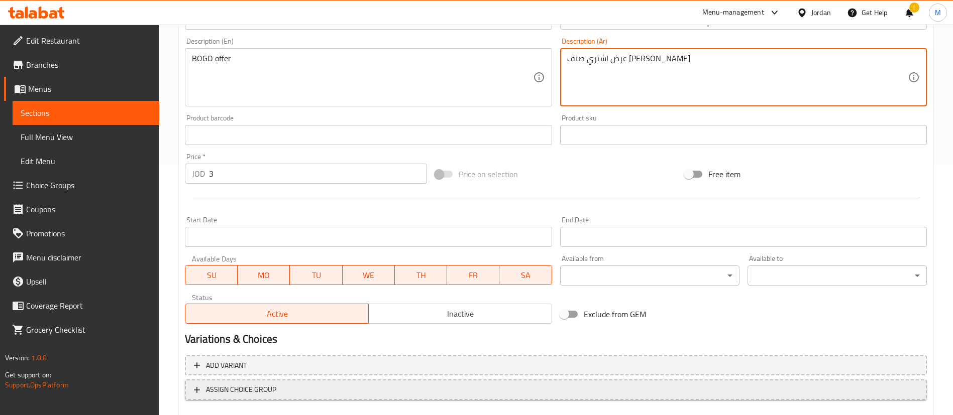
scroll to position [309, 0]
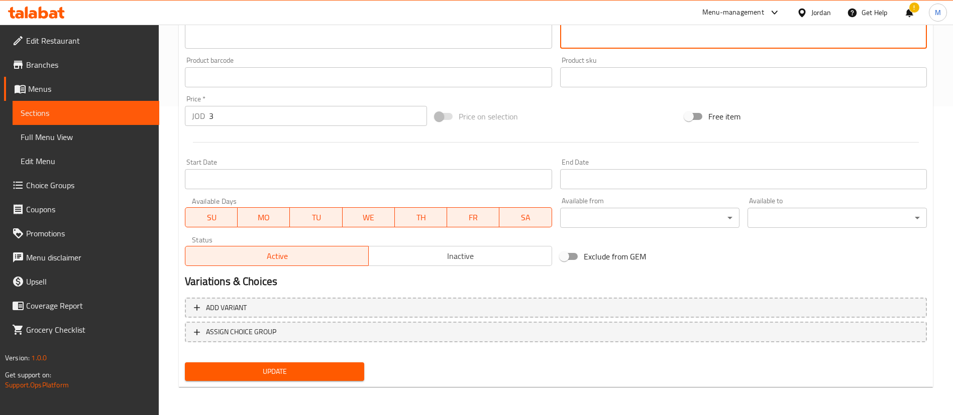
type textarea "عرض اشتري صنف [PERSON_NAME]"
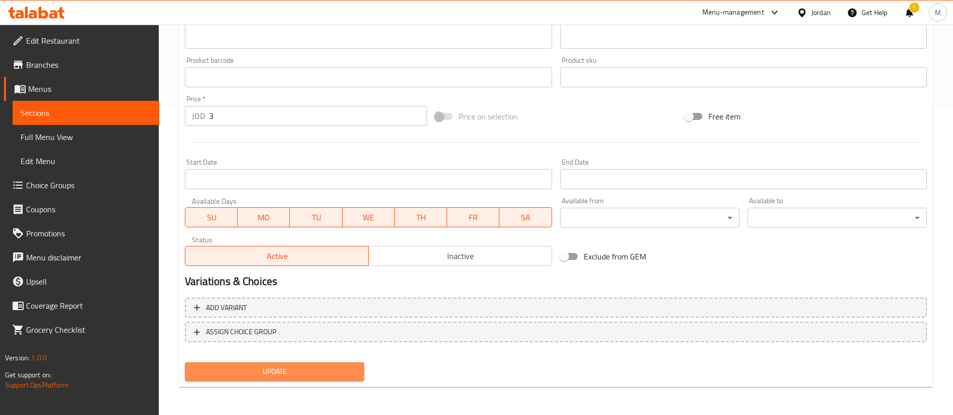
click at [272, 369] on span "Update" at bounding box center [274, 372] width 163 height 13
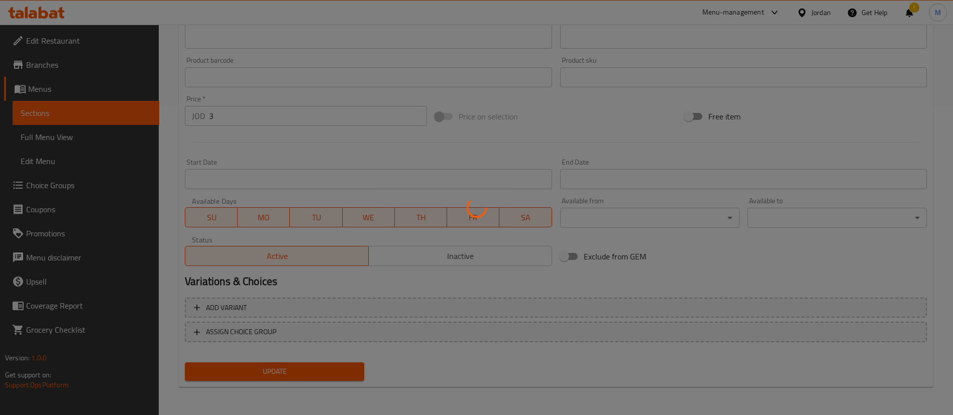
scroll to position [0, 0]
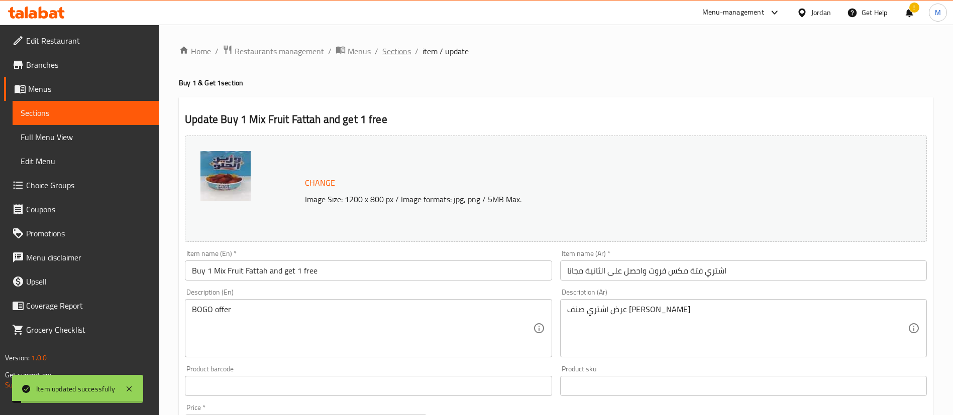
click at [395, 46] on span "Sections" at bounding box center [396, 51] width 29 height 12
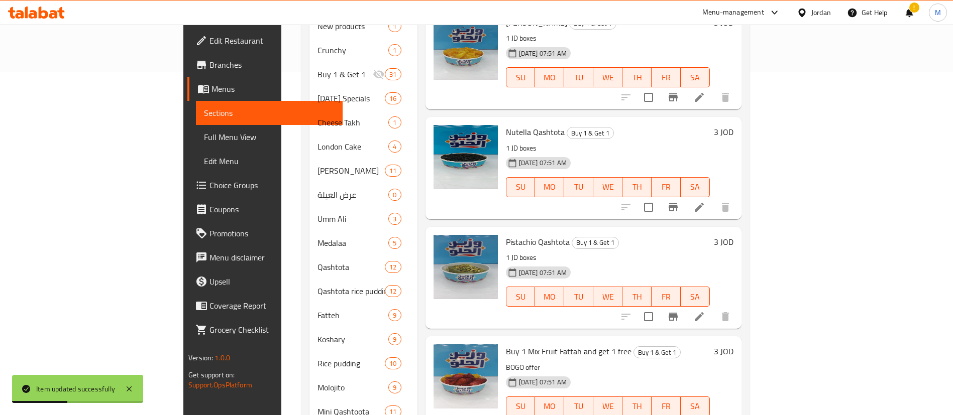
scroll to position [348, 0]
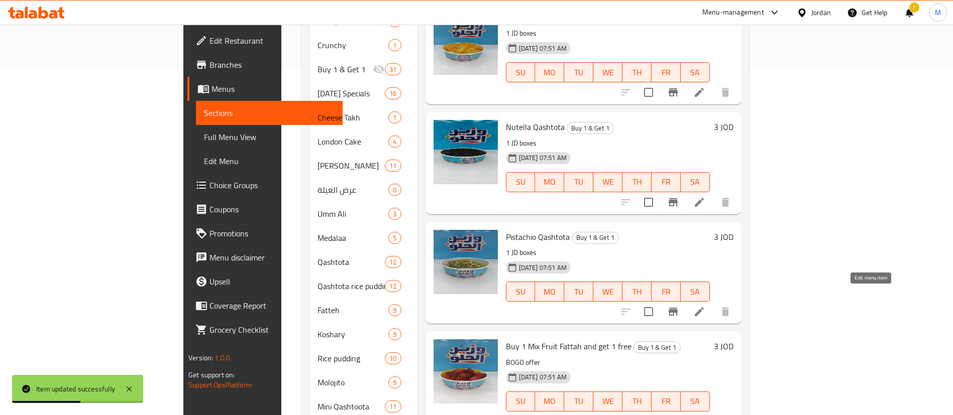
click at [705, 306] on icon at bounding box center [699, 312] width 12 height 12
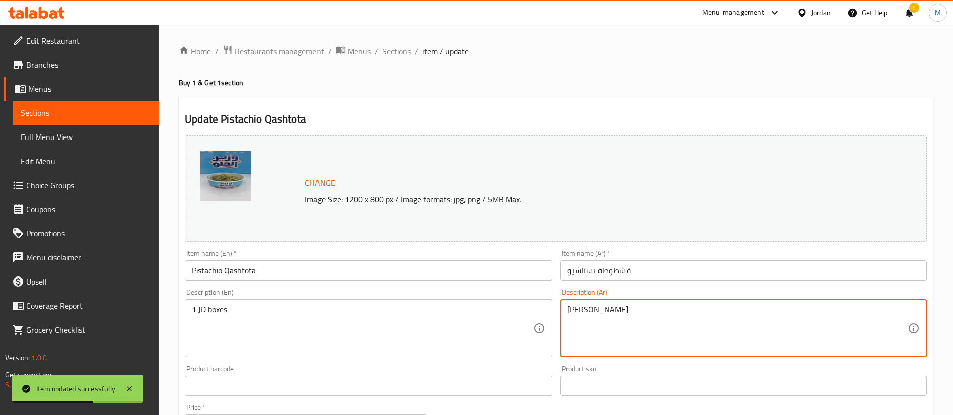
paste textarea "رض اشتري صنف [PERSON_NAME]"
type textarea "عرض اشتري صنف [PERSON_NAME]"
click at [562, 268] on input "قشطوطة بستاشيو" at bounding box center [743, 271] width 367 height 20
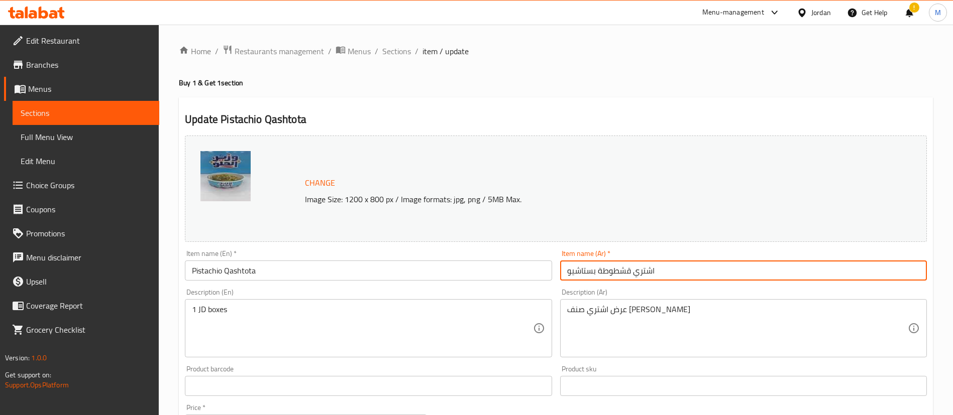
click at [794, 283] on div "Item name (Ar)   * اشتري قشطوطة بستاشيو Item name (Ar) *" at bounding box center [743, 265] width 375 height 39
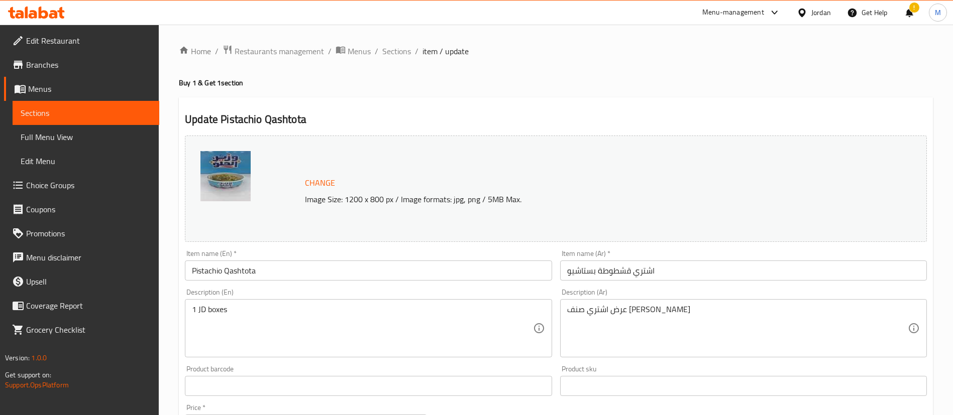
click at [795, 279] on input "اشتري قشطوطة بستاشيو" at bounding box center [743, 271] width 367 height 20
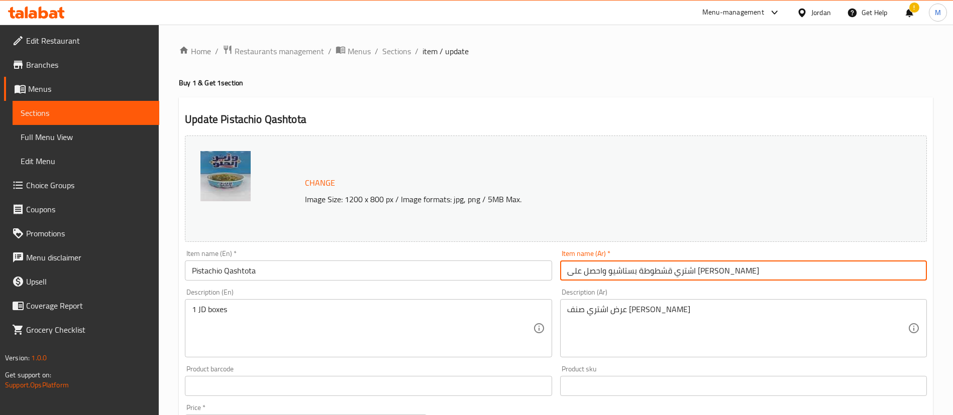
type input "اشتري قشطوطة بستاشيو واحصل على [PERSON_NAME]"
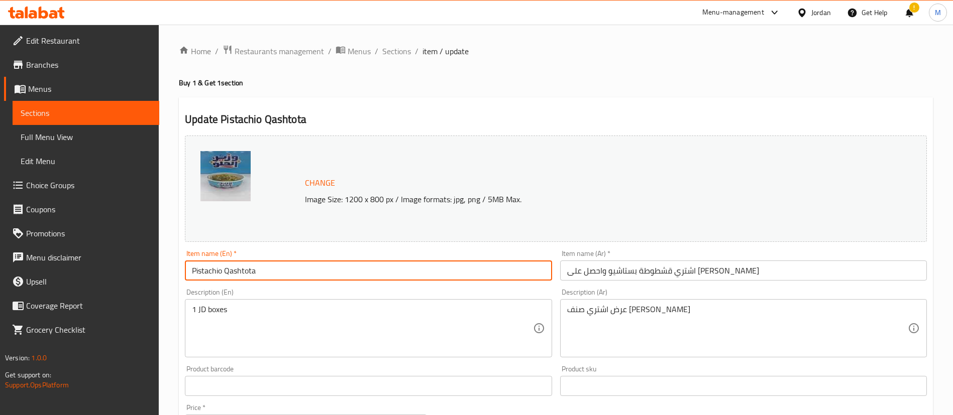
click at [186, 269] on input "Pistachio Qashtota" at bounding box center [368, 271] width 367 height 20
type input "Buy 1 Pistachio Qashtota and get 1 free"
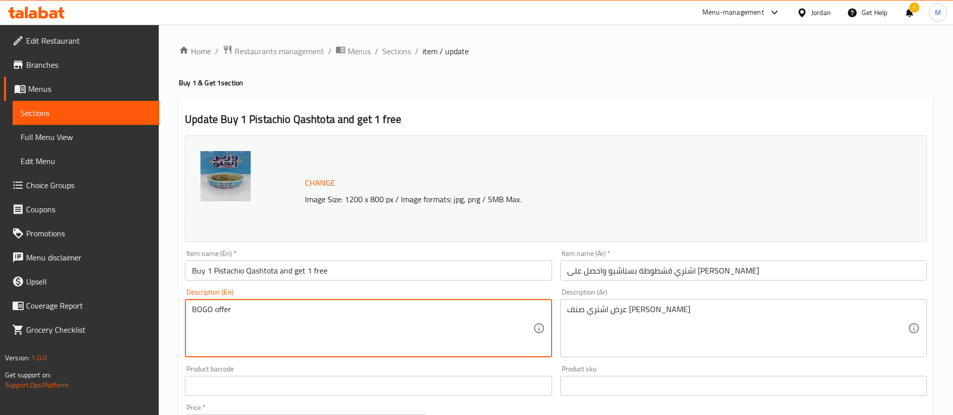
scroll to position [309, 0]
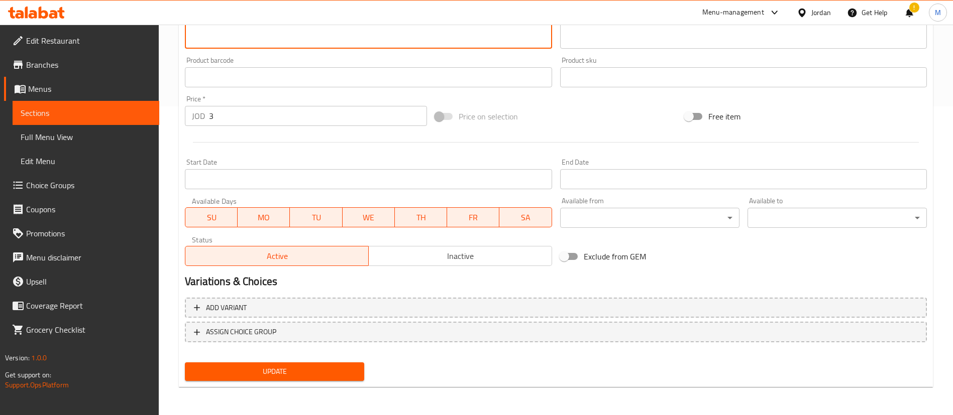
type textarea "BOGO offer"
click at [268, 375] on span "Update" at bounding box center [274, 372] width 163 height 13
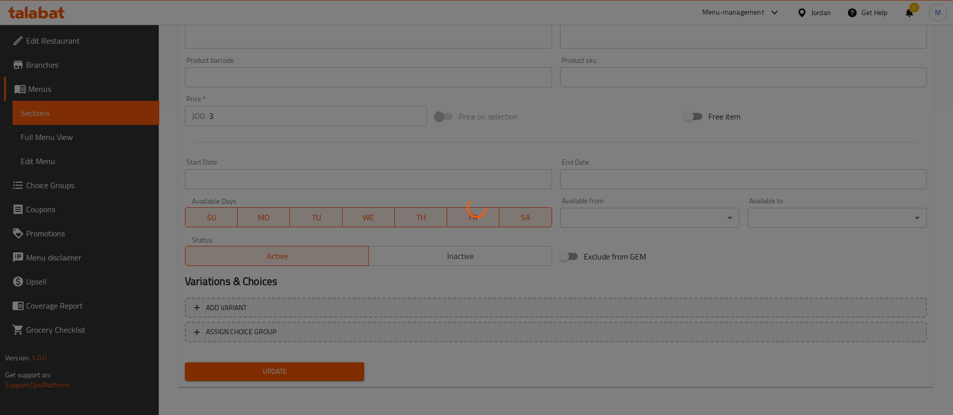
scroll to position [0, 0]
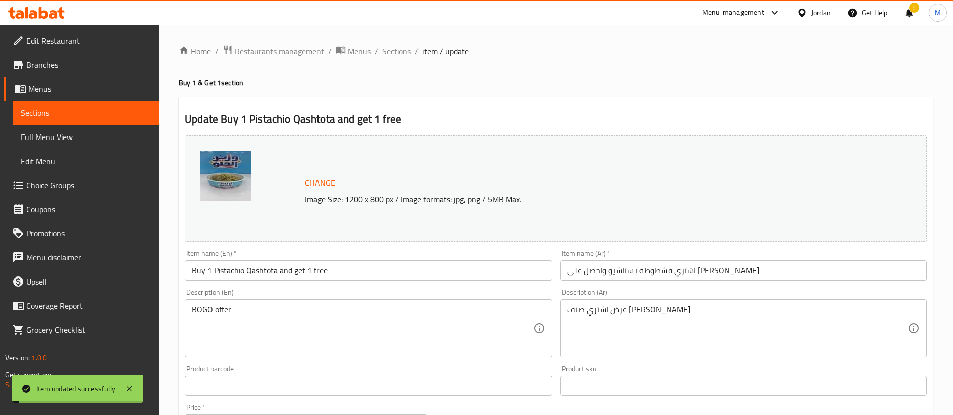
click at [400, 55] on span "Sections" at bounding box center [396, 51] width 29 height 12
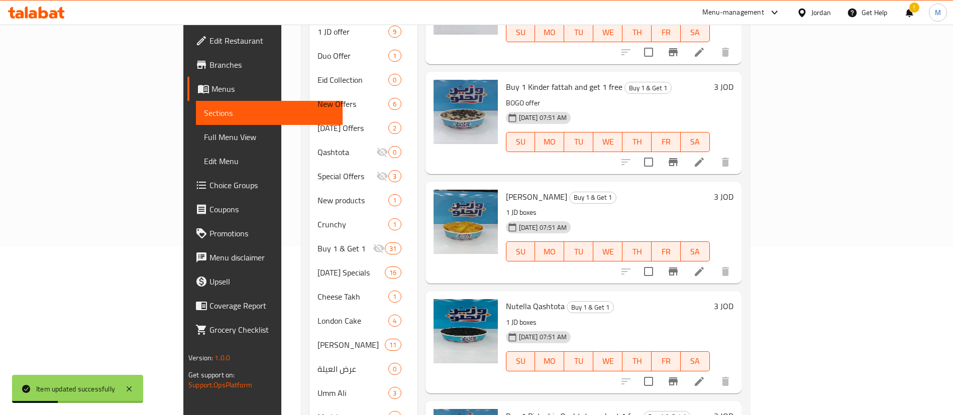
scroll to position [170, 0]
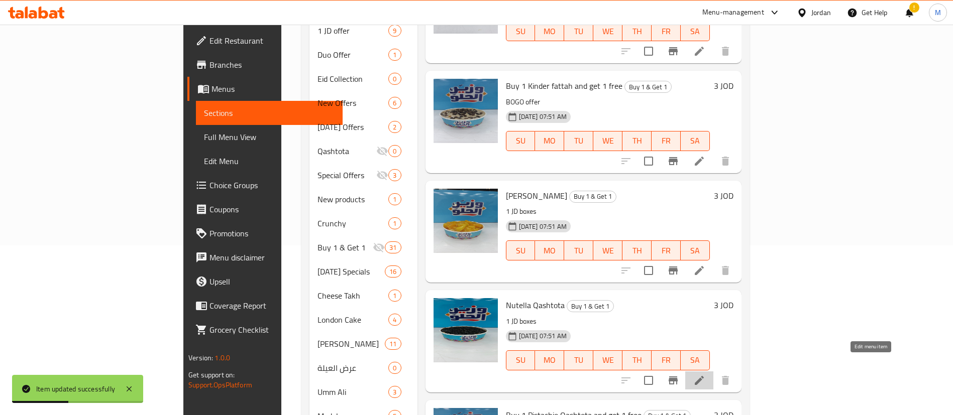
click at [705, 375] on icon at bounding box center [699, 381] width 12 height 12
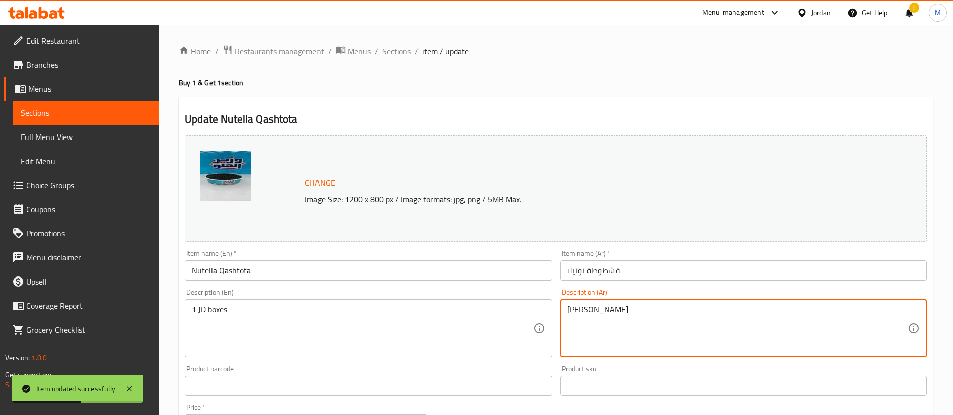
paste textarea "رض اشتري صنف [PERSON_NAME]"
type textarea "عرض اشتري صنف [PERSON_NAME]"
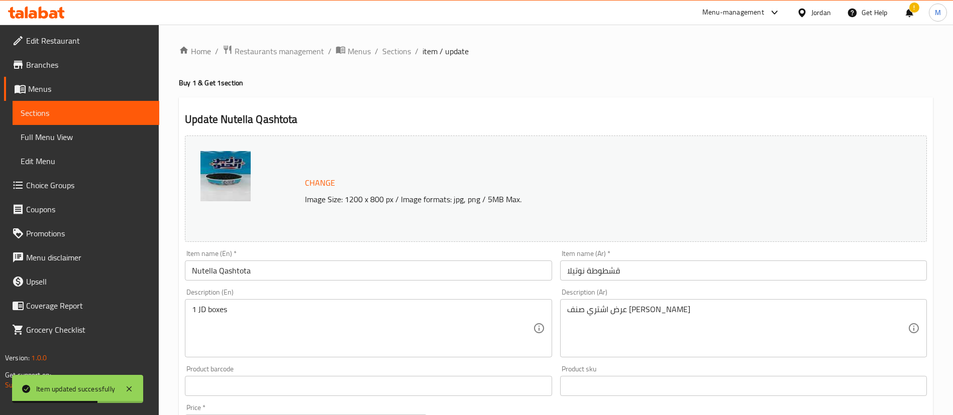
drag, startPoint x: 553, startPoint y: 270, endPoint x: 565, endPoint y: 275, distance: 12.6
click at [553, 271] on div "Item name (En)   * Nutella Qashtota Item name (En) *" at bounding box center [368, 265] width 375 height 39
click at [567, 276] on input "قشطوطة نوتيلا" at bounding box center [743, 271] width 367 height 20
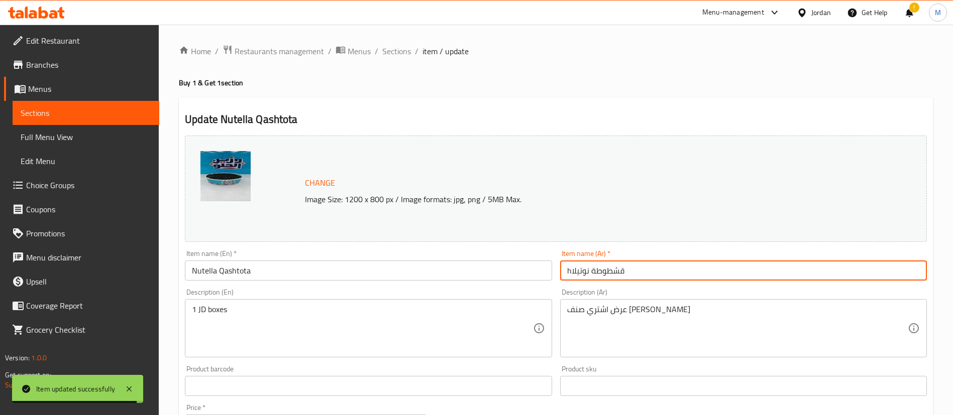
type input "قشطوطة نوتيلا"
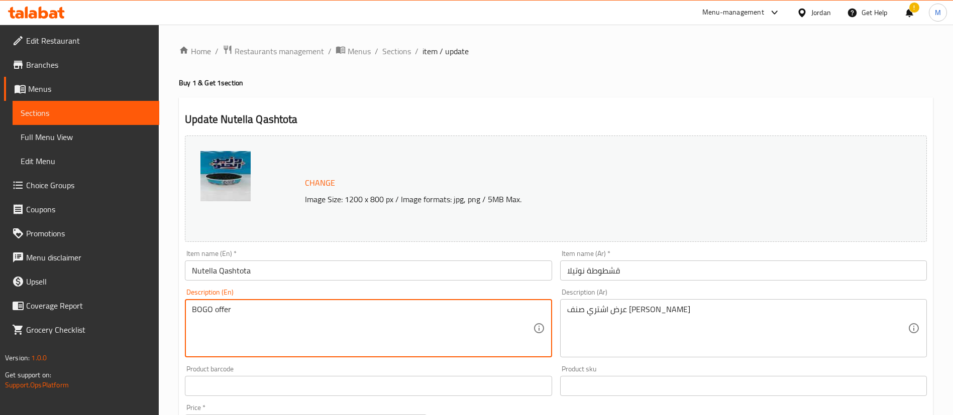
type textarea "BOGO offer"
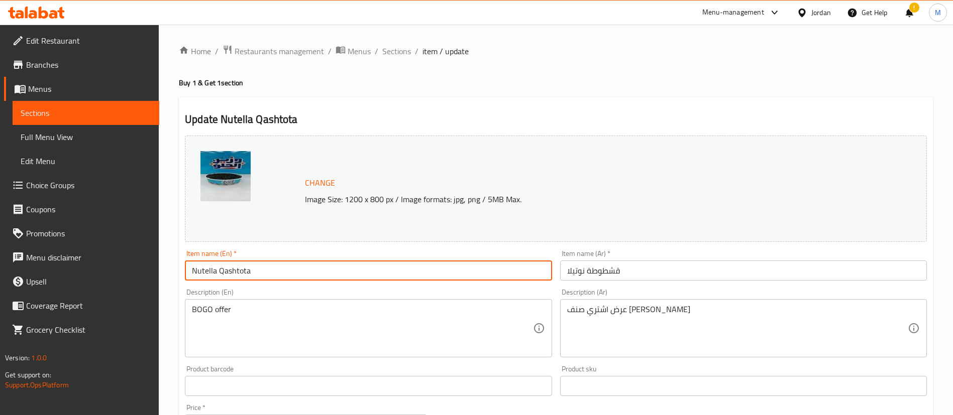
click at [190, 274] on input "Nutella Qashtota" at bounding box center [368, 271] width 367 height 20
type input "Buy 1 Nutella Qashtota and get 1 free"
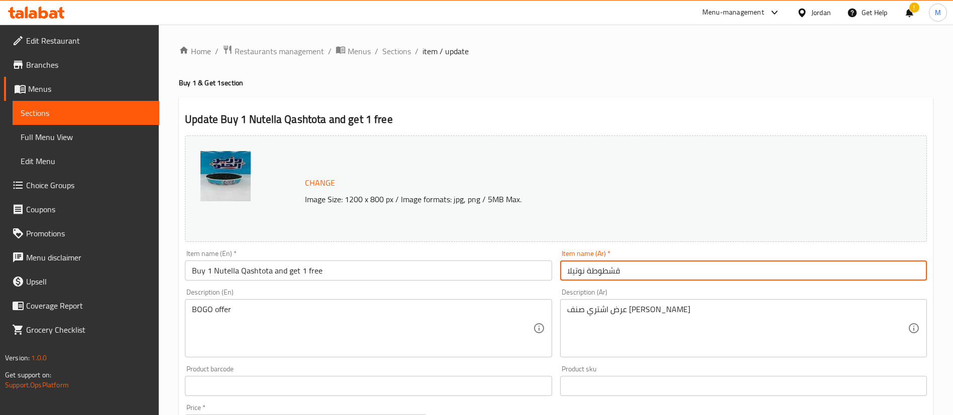
click at [568, 276] on input "قشطوطة نوتيلا" at bounding box center [743, 271] width 367 height 20
type input "قشطوطة نوتيلا"
click at [394, 48] on span "Sections" at bounding box center [396, 51] width 29 height 12
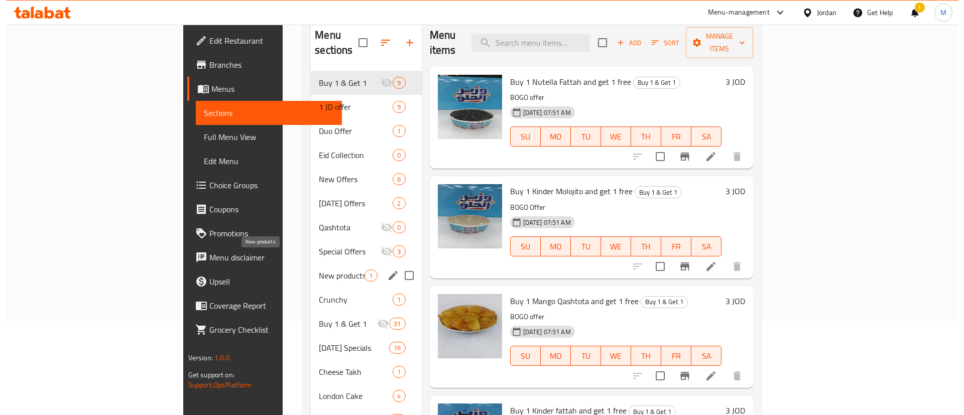
scroll to position [96, 0]
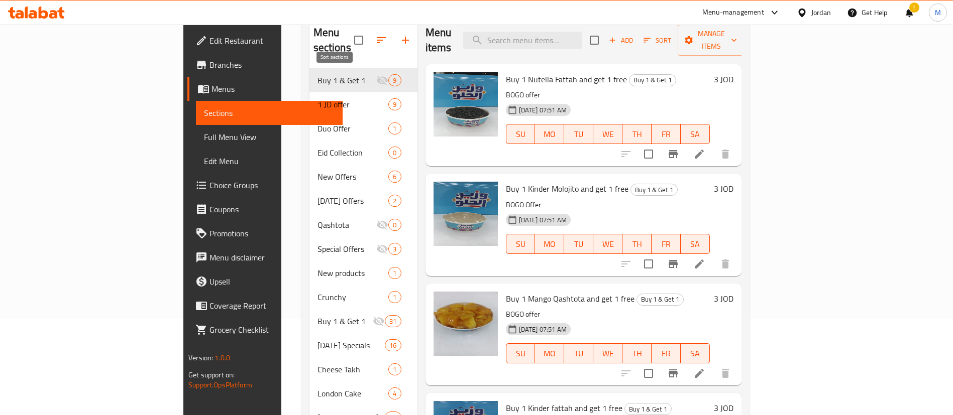
click at [375, 34] on icon "button" at bounding box center [381, 40] width 12 height 12
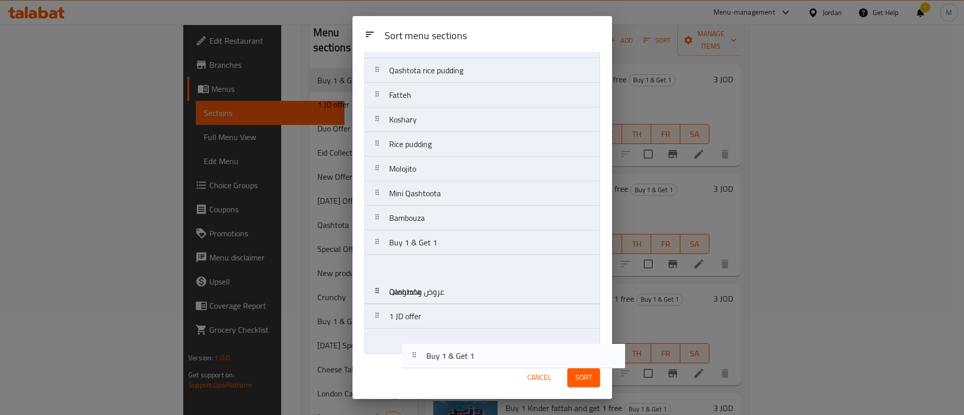
scroll to position [467, 0]
drag, startPoint x: 436, startPoint y: 110, endPoint x: 455, endPoint y: 342, distance: 232.8
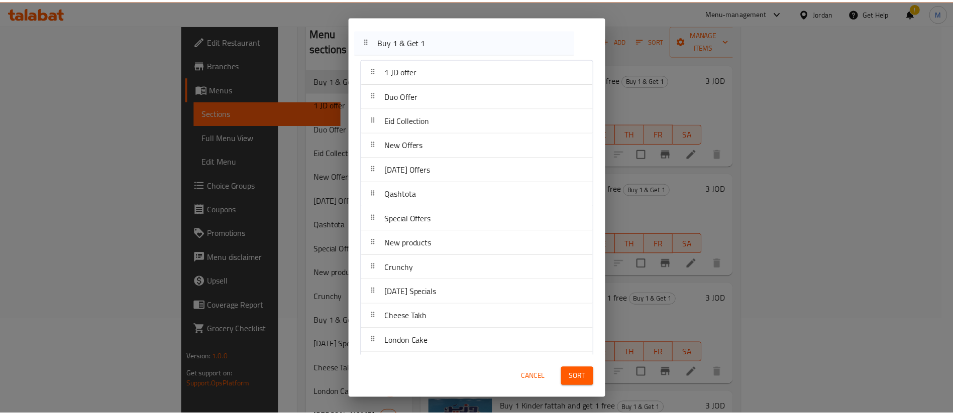
scroll to position [0, 0]
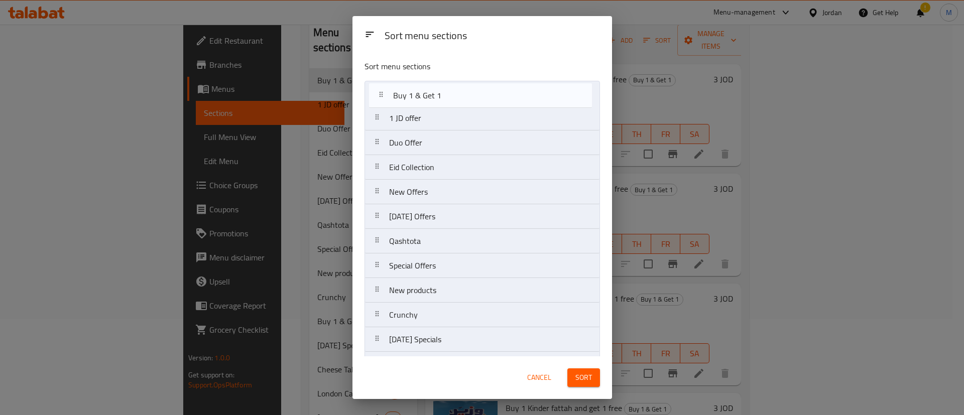
drag, startPoint x: 447, startPoint y: 202, endPoint x: 450, endPoint y: 95, distance: 107.5
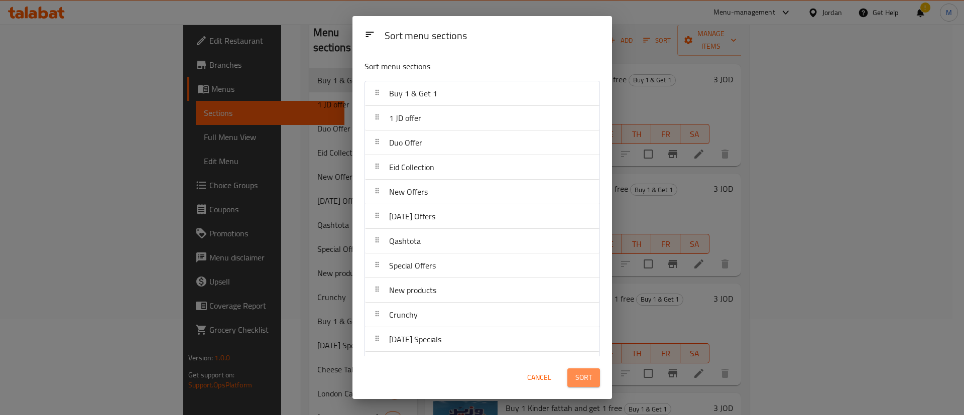
click at [588, 382] on span "Sort" at bounding box center [583, 378] width 17 height 13
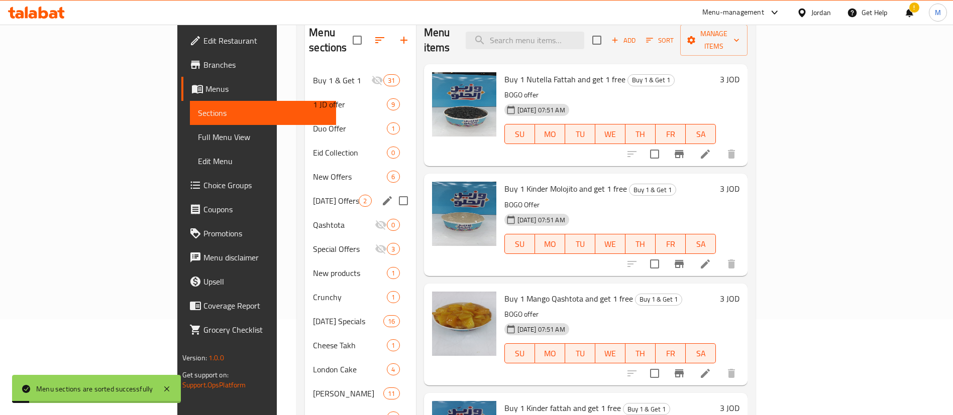
scroll to position [51, 0]
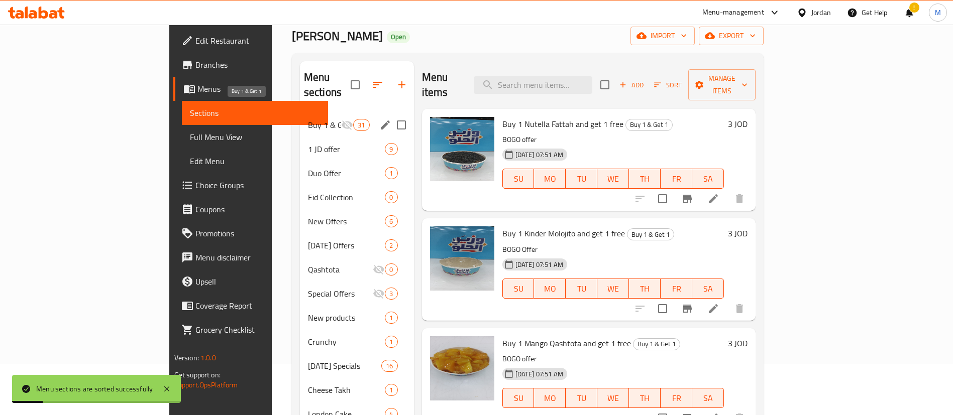
click at [308, 119] on span "Buy 1 & Get 1" at bounding box center [324, 125] width 33 height 12
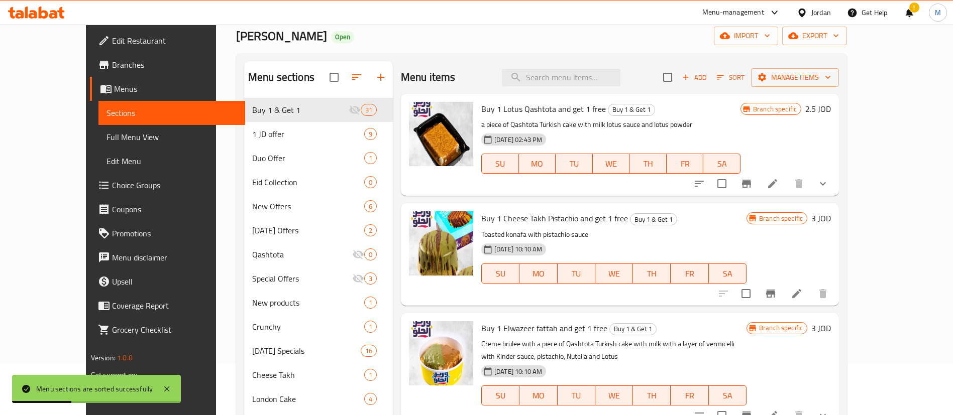
click at [751, 180] on icon "Branch-specific-item" at bounding box center [746, 184] width 9 height 8
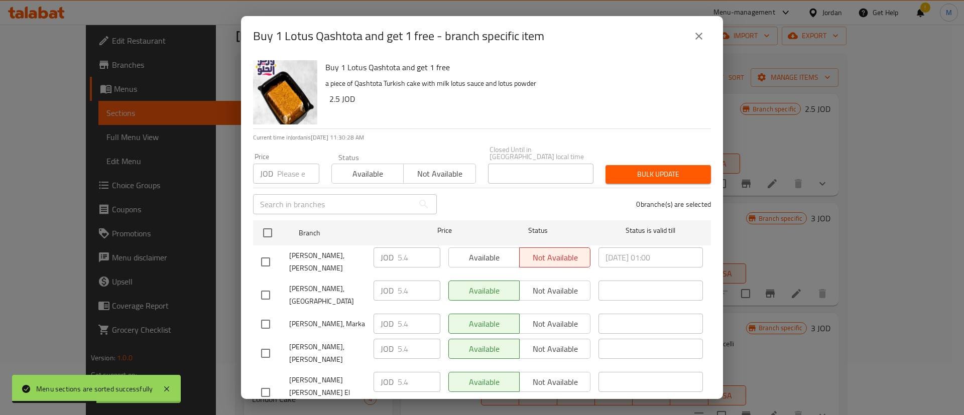
click at [698, 30] on icon "close" at bounding box center [699, 36] width 12 height 12
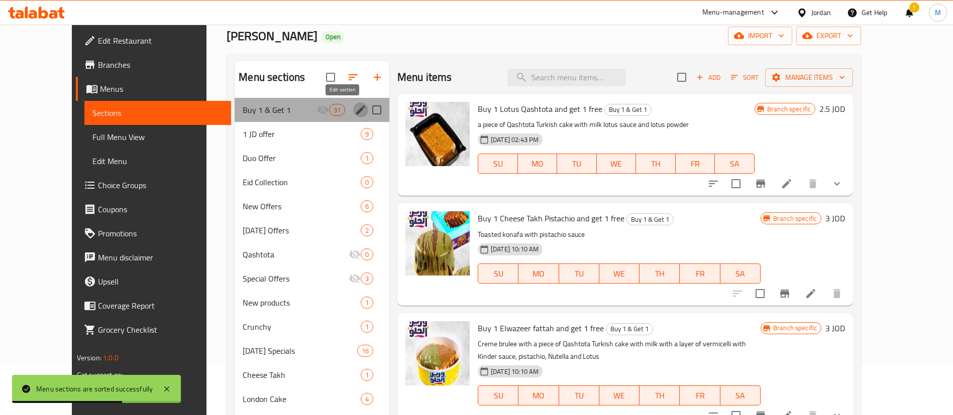
click at [356, 110] on icon "edit" at bounding box center [360, 109] width 9 height 9
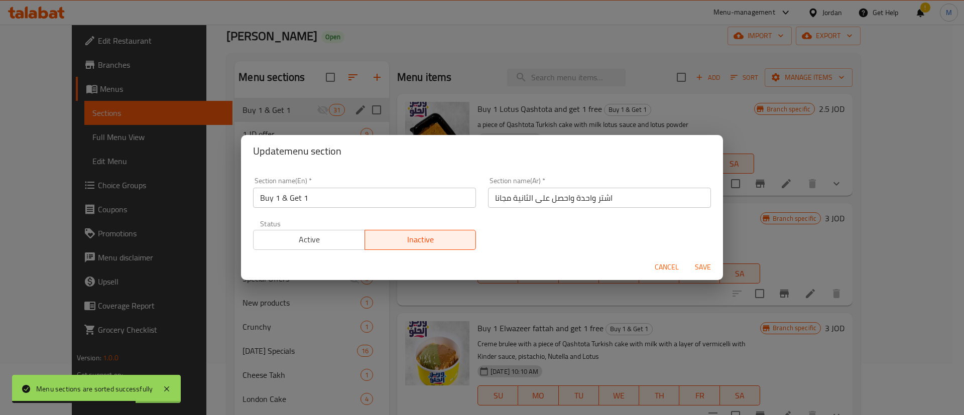
click at [326, 247] on span "Active" at bounding box center [309, 239] width 103 height 15
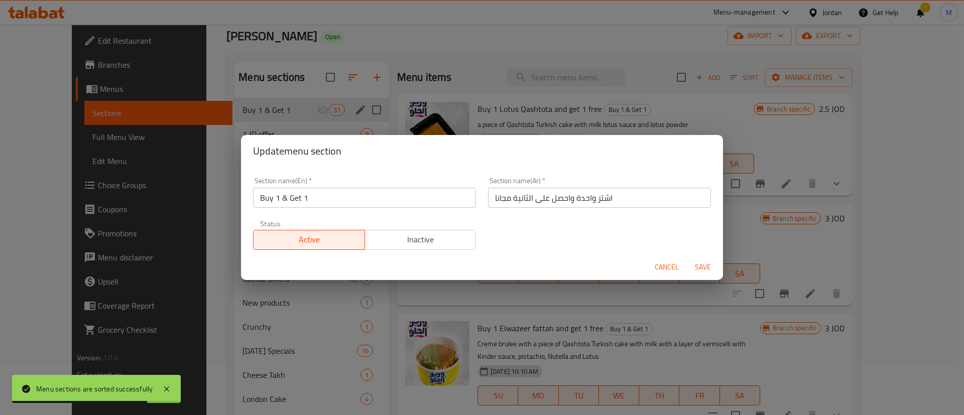
click at [696, 267] on span "Save" at bounding box center [703, 267] width 24 height 13
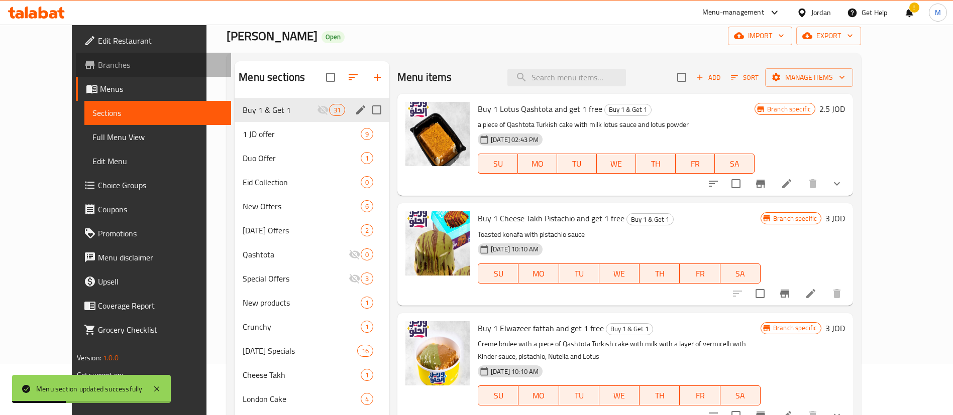
click at [98, 65] on span "Branches" at bounding box center [160, 65] width 125 height 12
